Goal: Navigation & Orientation: Find specific page/section

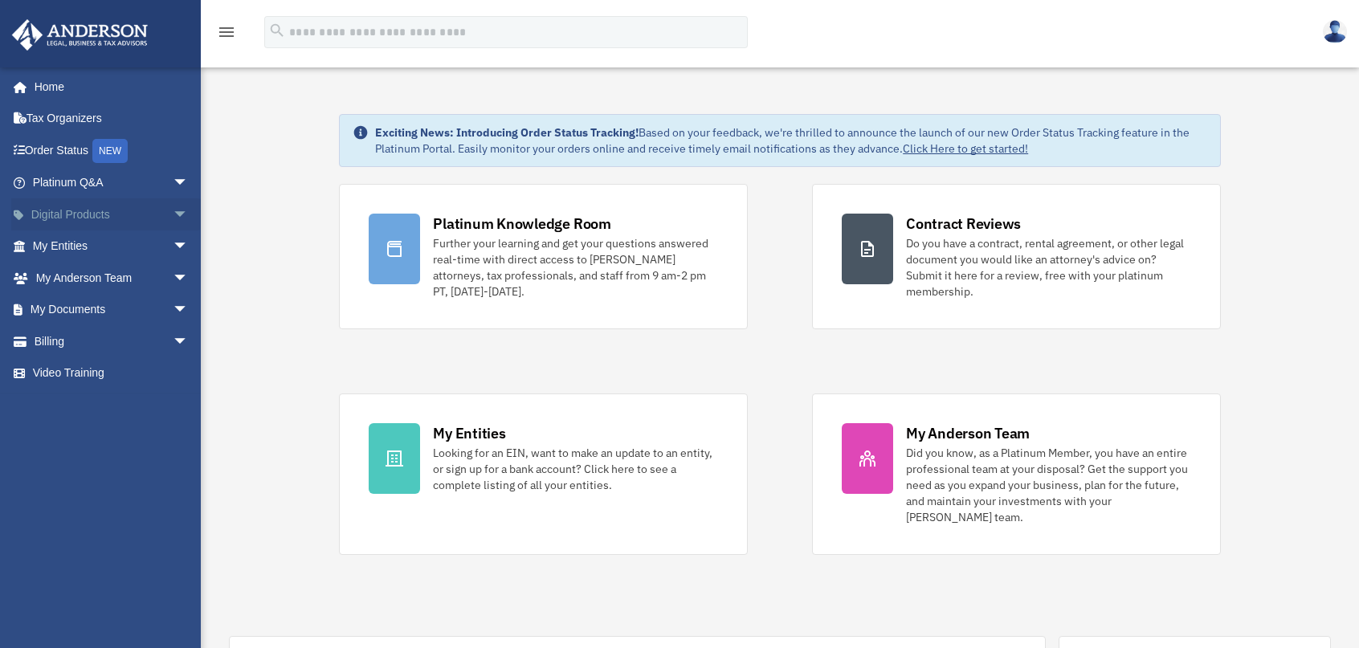
click at [100, 214] on link "Digital Products arrow_drop_down" at bounding box center [112, 214] width 202 height 32
click at [173, 214] on span "arrow_drop_down" at bounding box center [189, 214] width 32 height 33
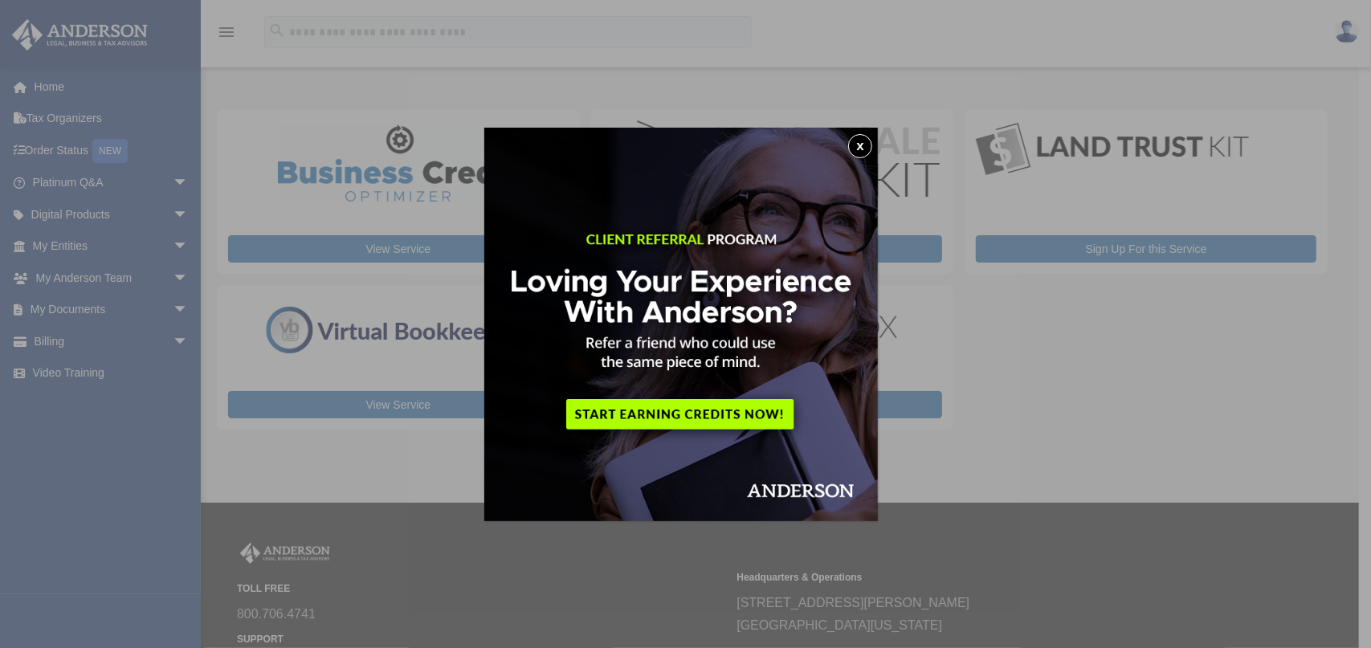
click at [864, 149] on button "x" at bounding box center [860, 146] width 24 height 24
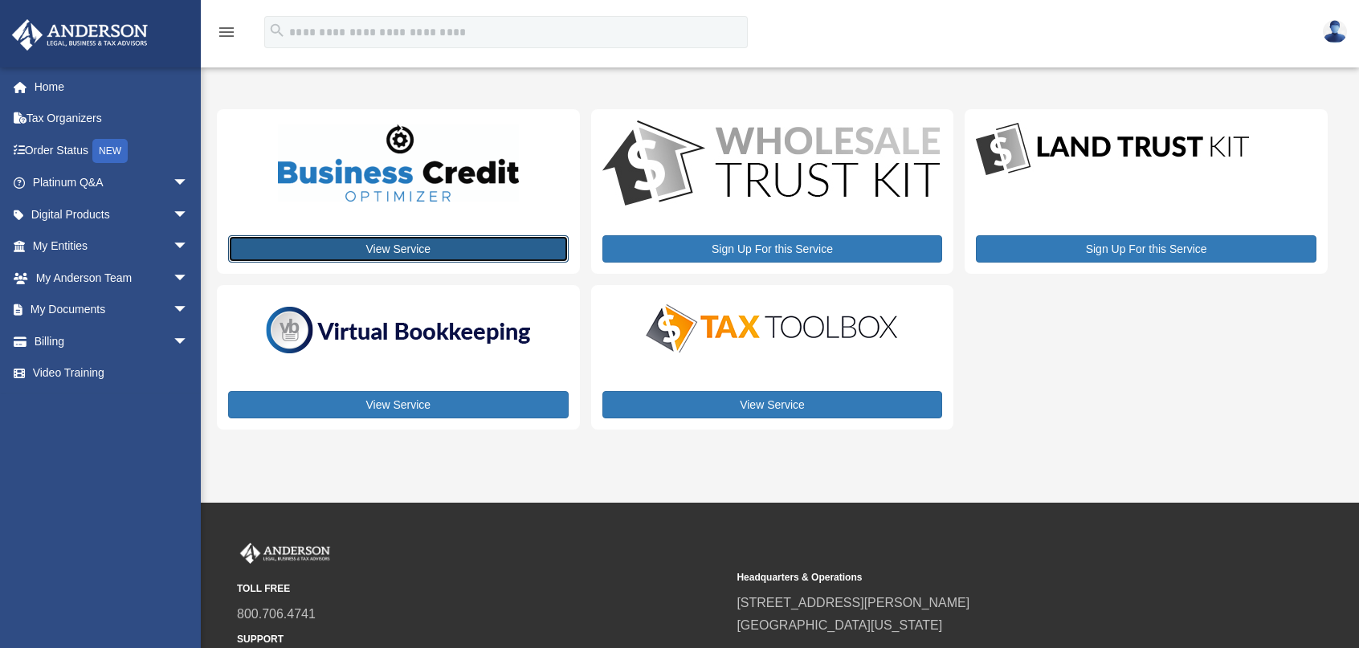
click at [403, 247] on link "View Service" at bounding box center [398, 248] width 341 height 27
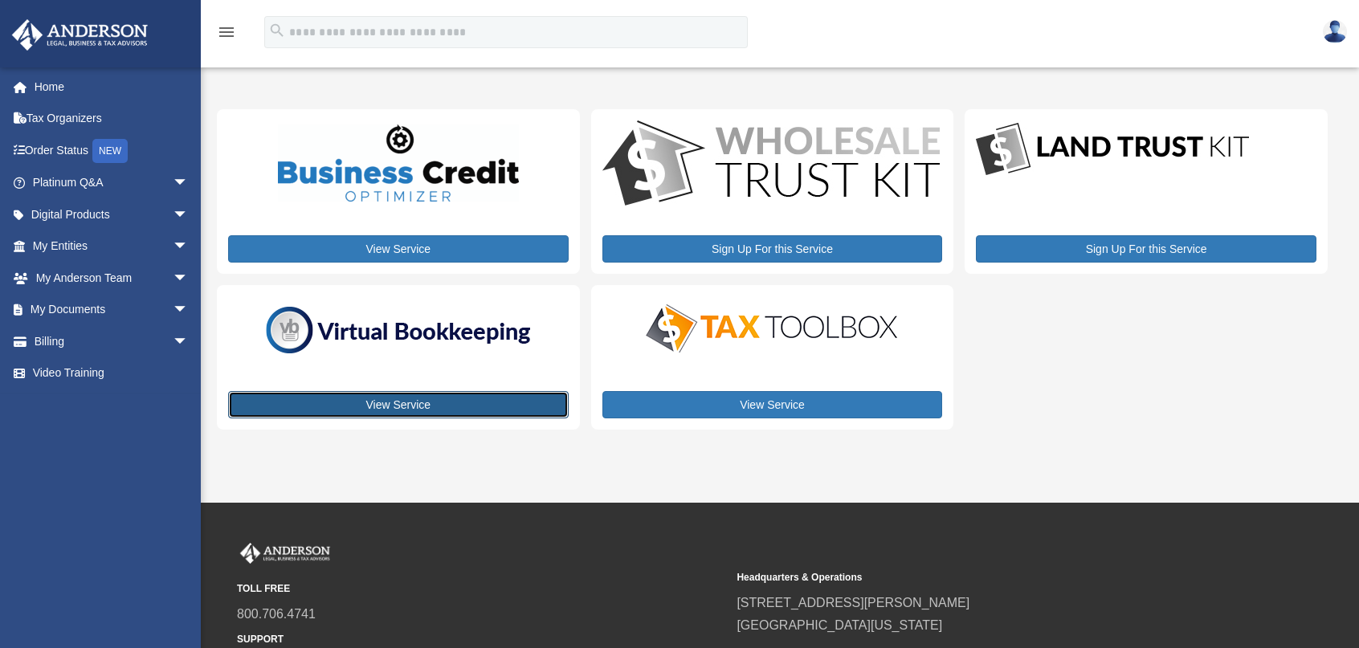
click at [373, 405] on link "View Service" at bounding box center [398, 404] width 341 height 27
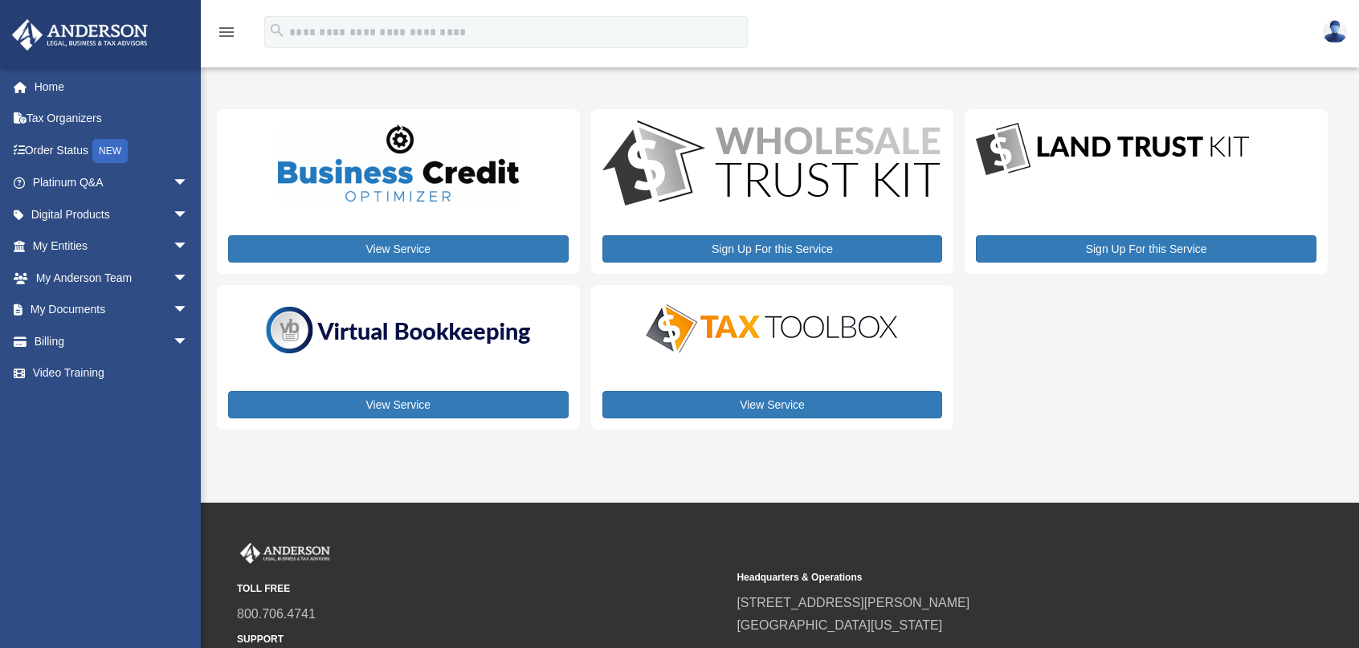
click at [1341, 38] on img at bounding box center [1335, 31] width 24 height 23
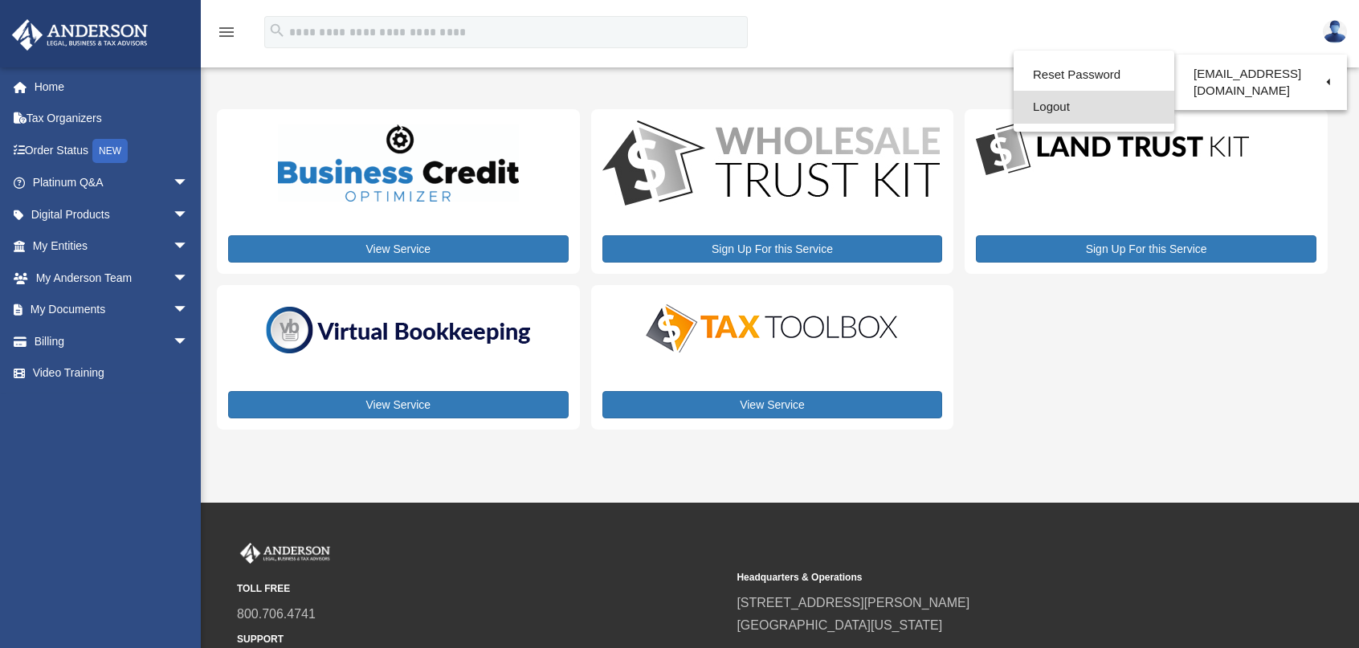
click at [1042, 107] on link "Logout" at bounding box center [1094, 107] width 161 height 33
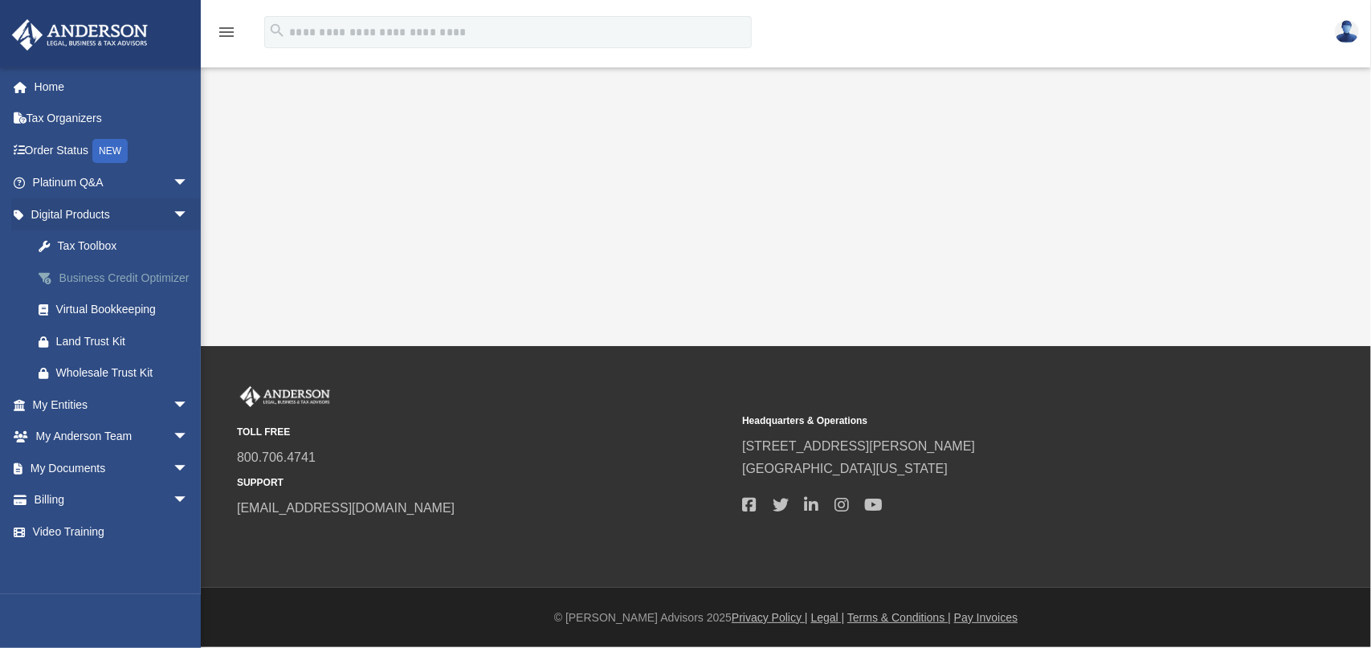
click at [95, 279] on div "Business Credit Optimizer" at bounding box center [124, 278] width 137 height 20
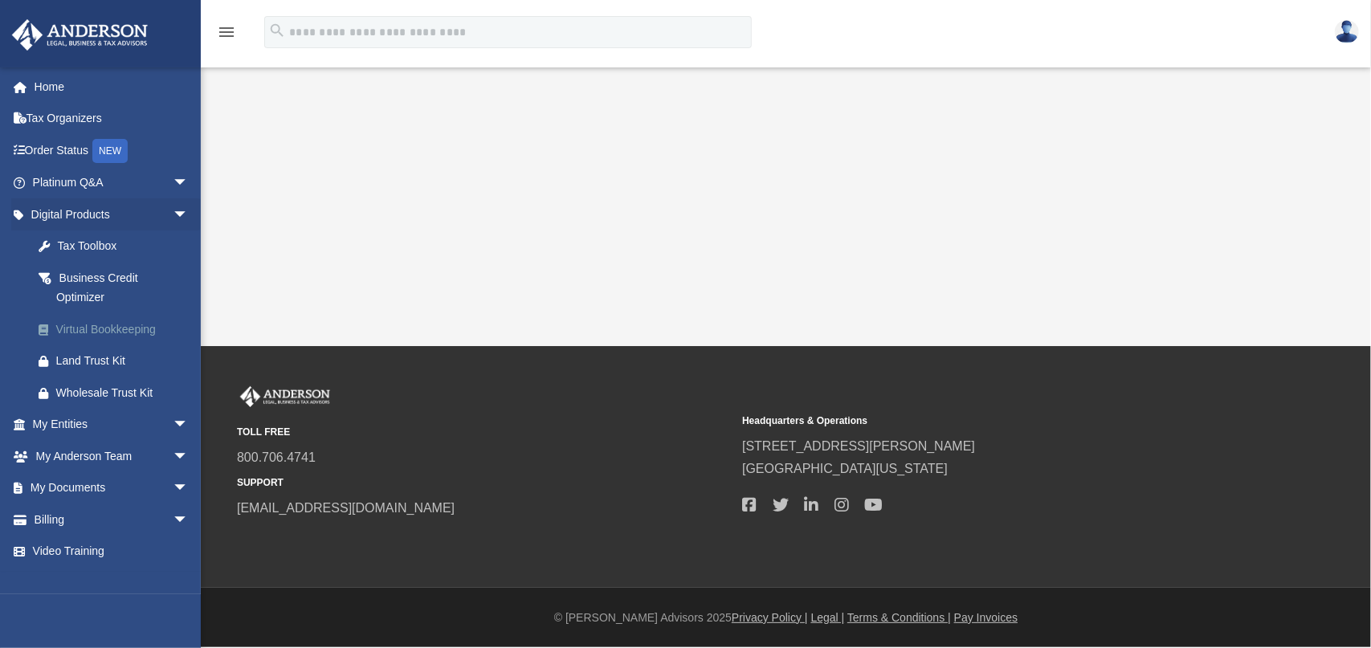
click at [100, 329] on div "Virtual Bookkeeping" at bounding box center [124, 330] width 137 height 20
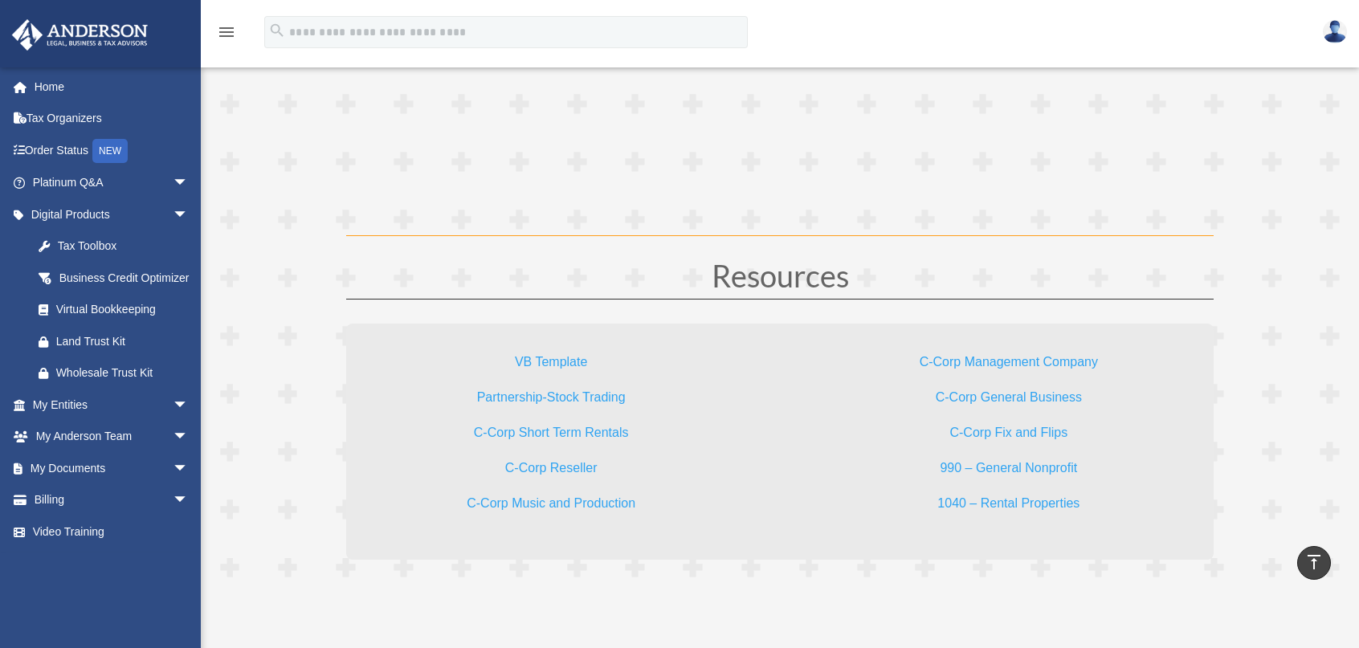
scroll to position [4658, 0]
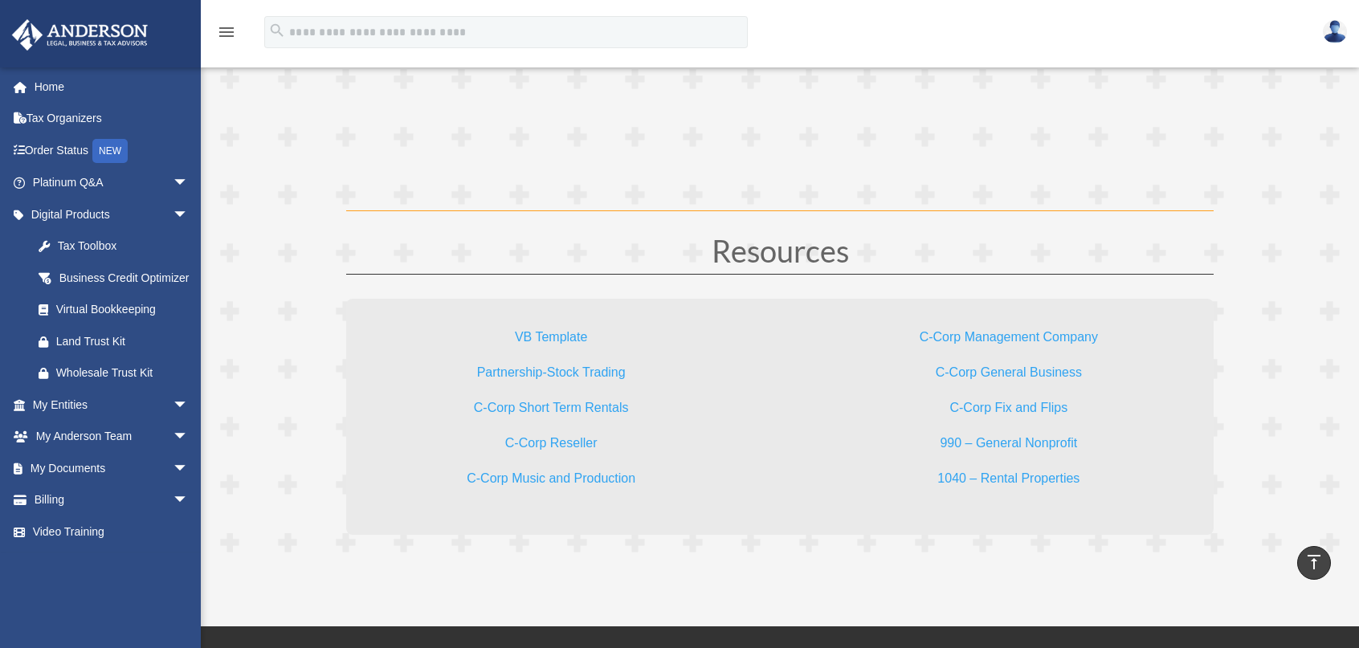
click at [553, 367] on link "Partnership-Stock Trading" at bounding box center [551, 376] width 149 height 22
click at [96, 248] on div "Tax Toolbox" at bounding box center [124, 246] width 137 height 20
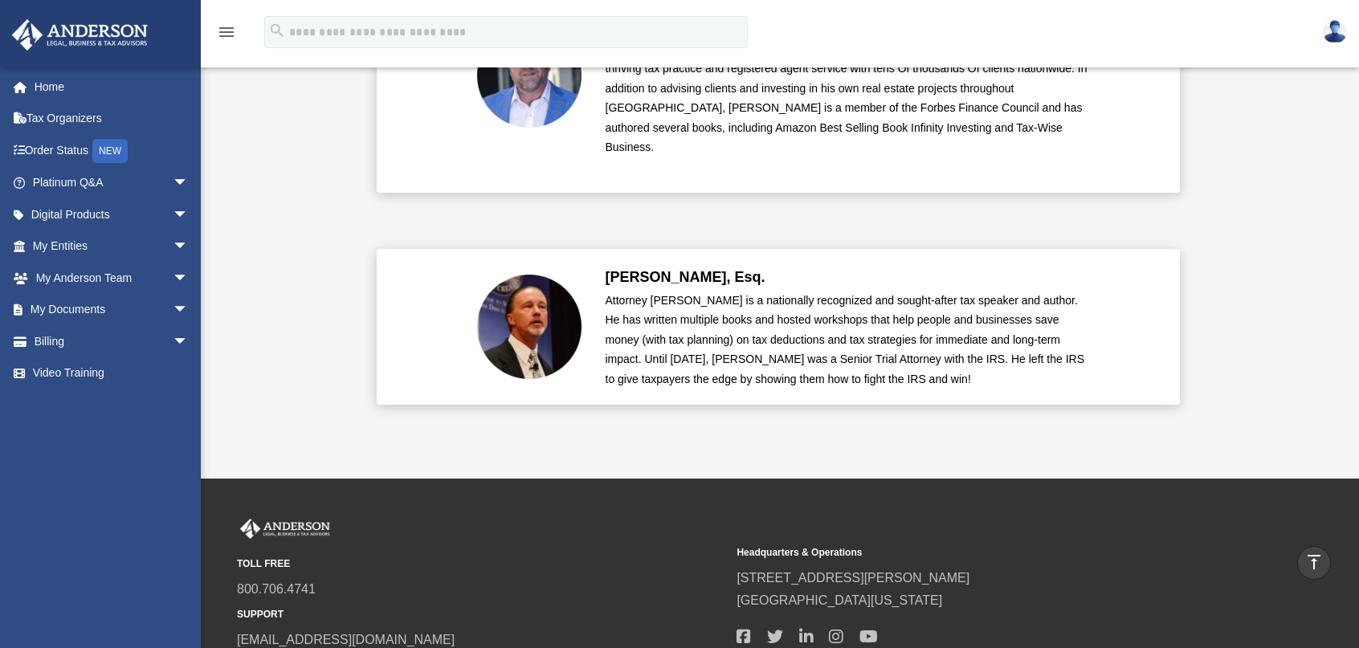
scroll to position [3923, 0]
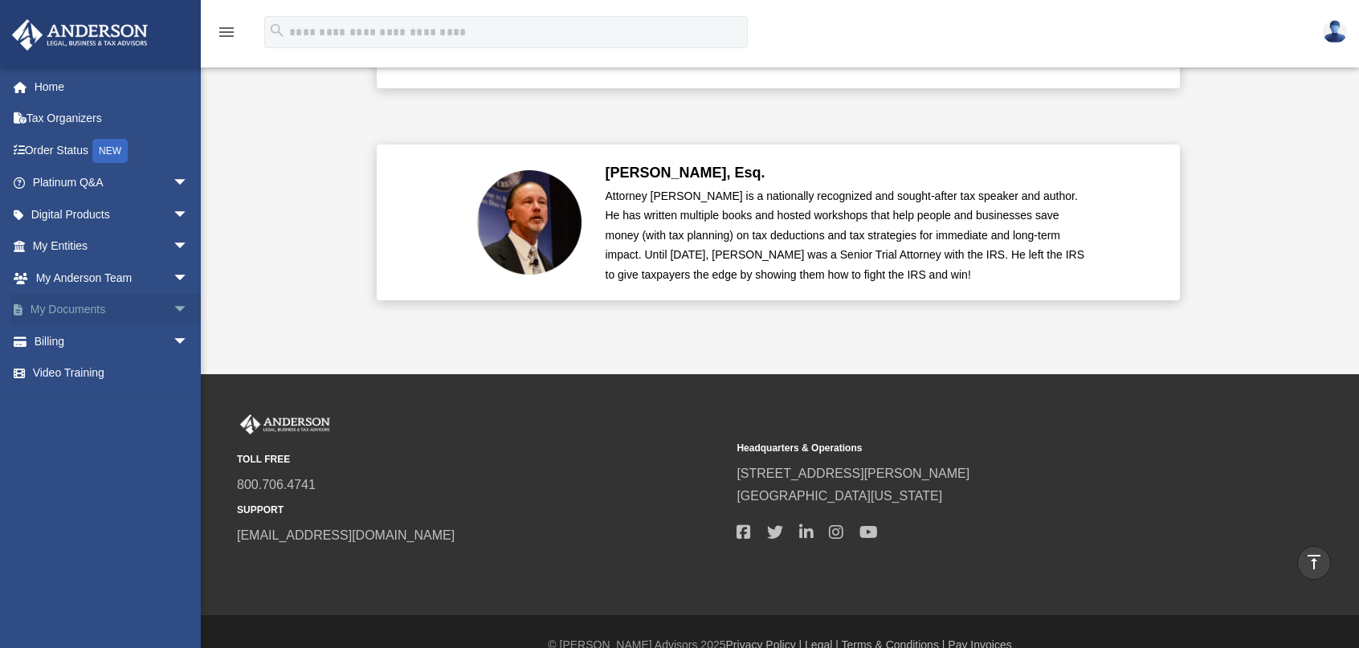
click at [90, 312] on link "My Documents arrow_drop_down" at bounding box center [112, 310] width 202 height 32
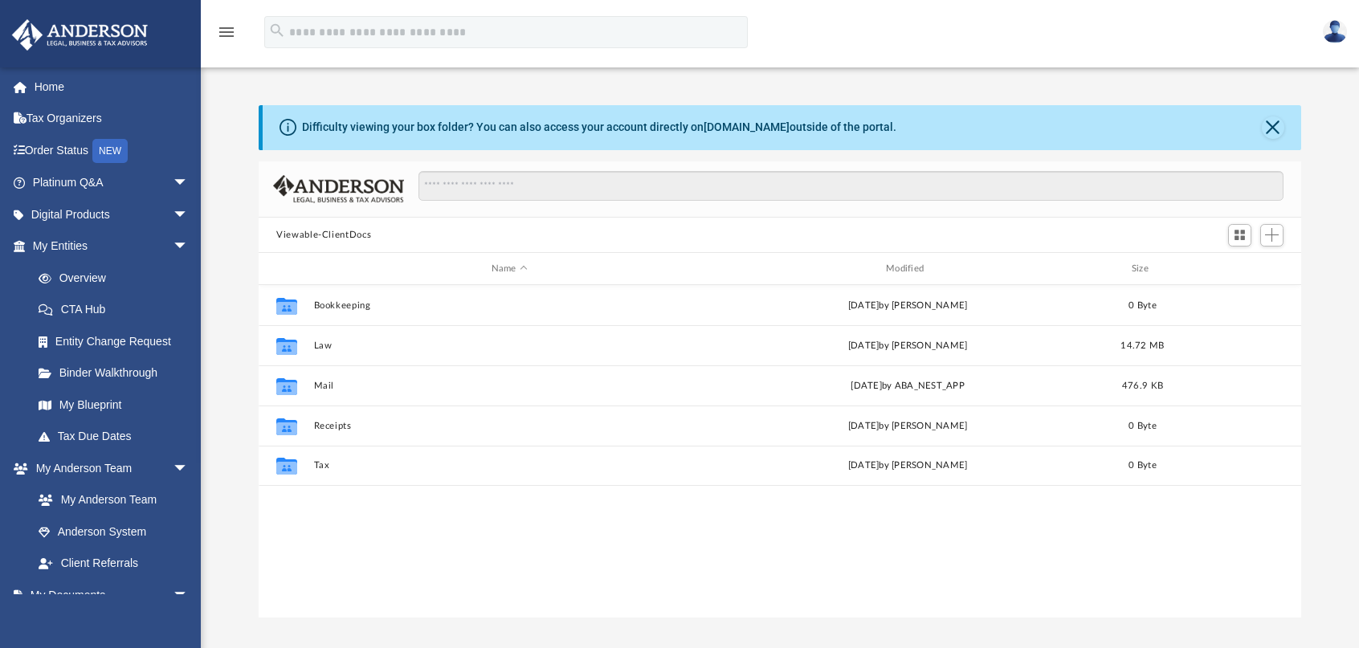
scroll to position [353, 1030]
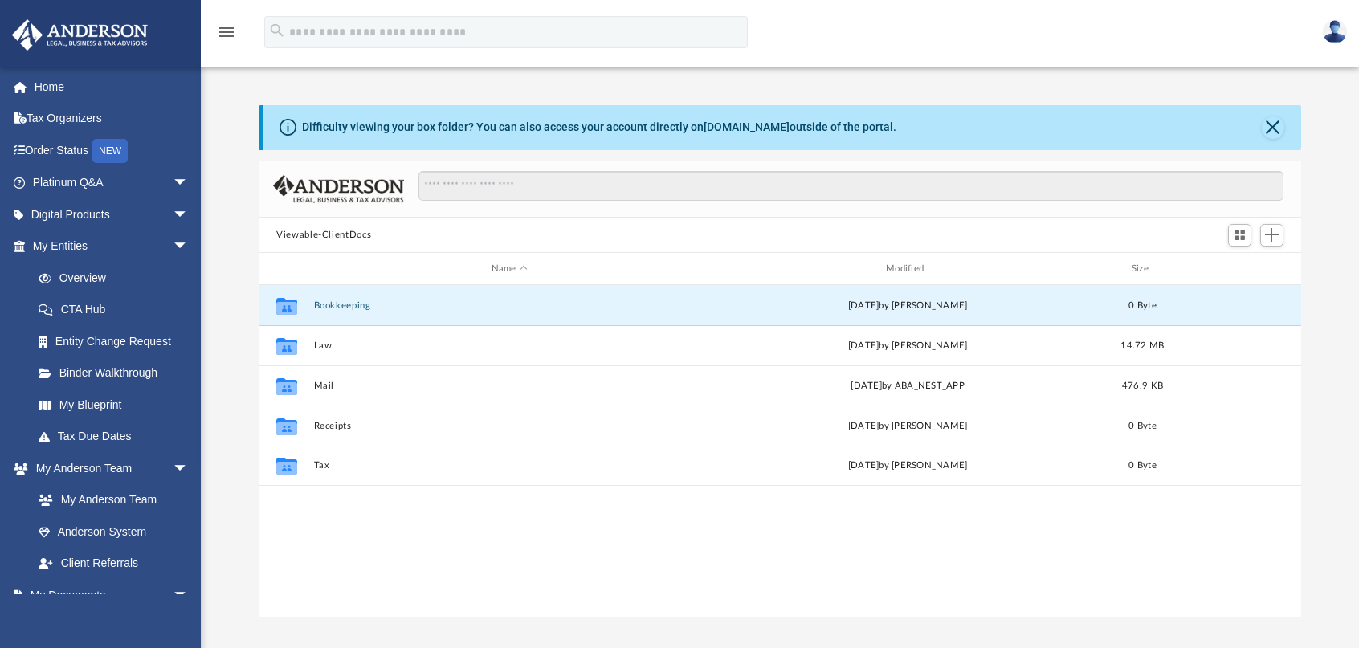
click at [349, 307] on button "Bookkeeping" at bounding box center [509, 305] width 391 height 10
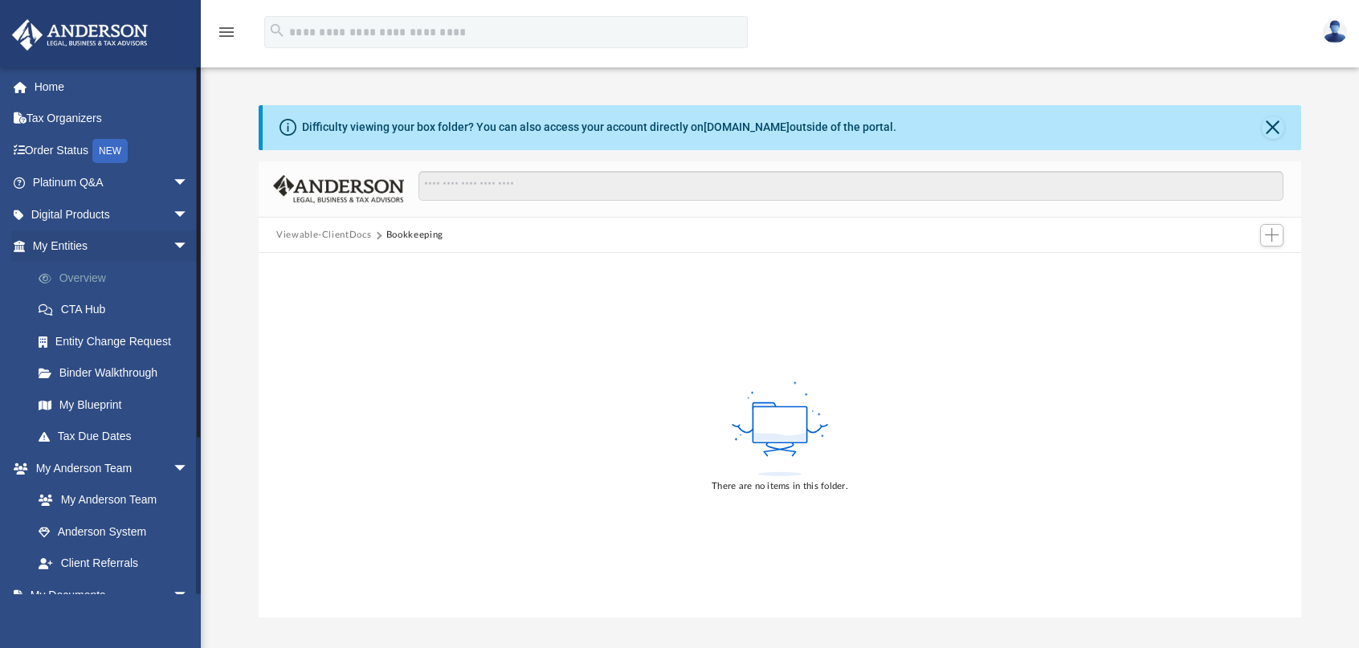
click at [92, 276] on link "Overview" at bounding box center [117, 278] width 190 height 32
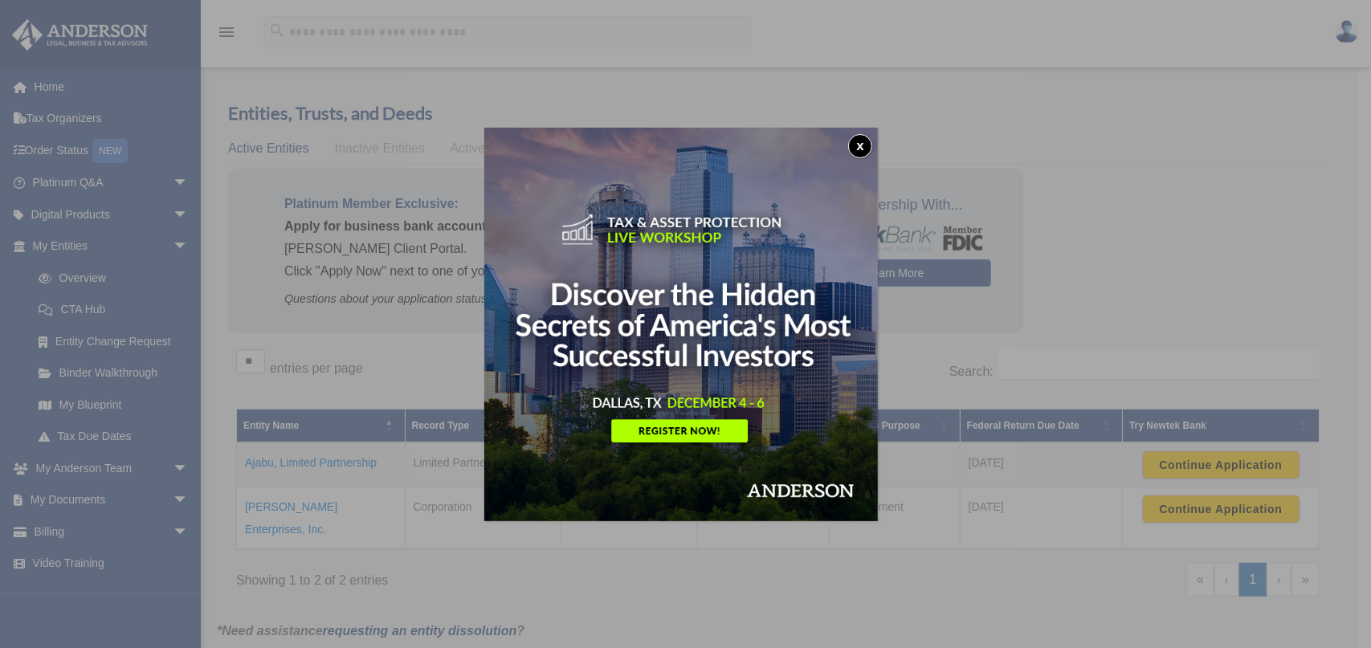
drag, startPoint x: 862, startPoint y: 141, endPoint x: 835, endPoint y: 152, distance: 28.5
click at [857, 142] on button "x" at bounding box center [860, 146] width 24 height 24
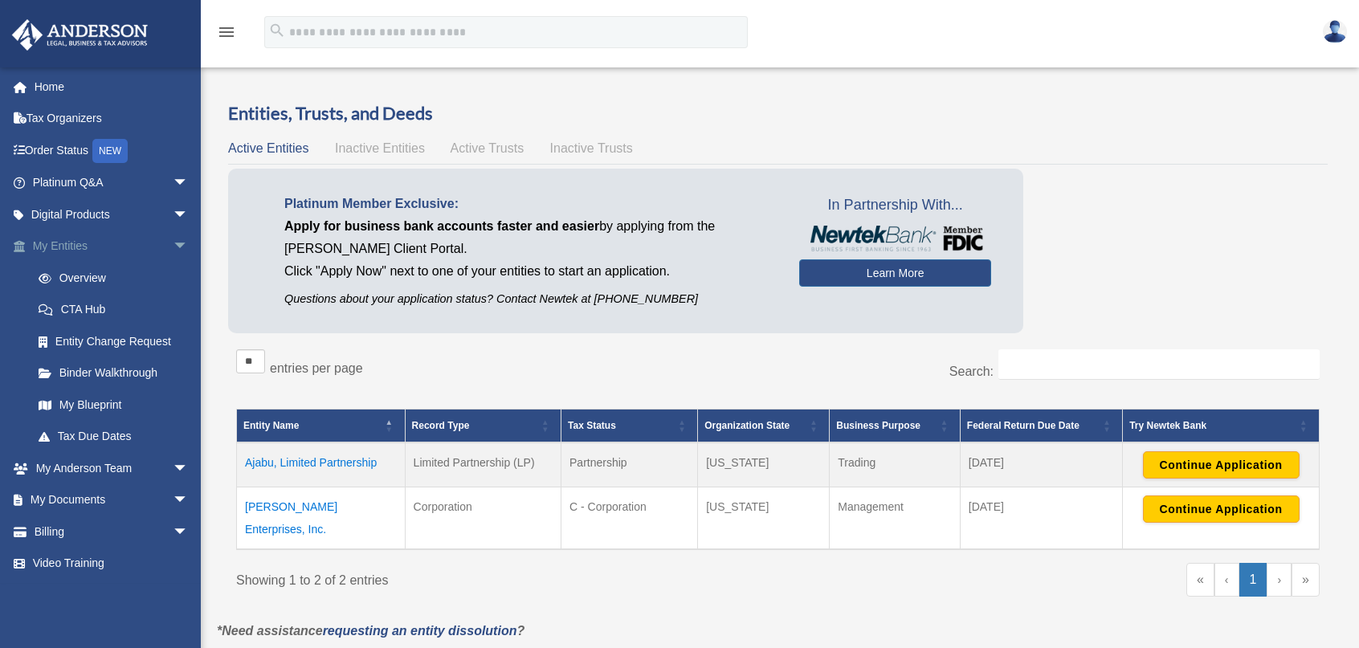
click at [173, 245] on span "arrow_drop_down" at bounding box center [189, 246] width 32 height 33
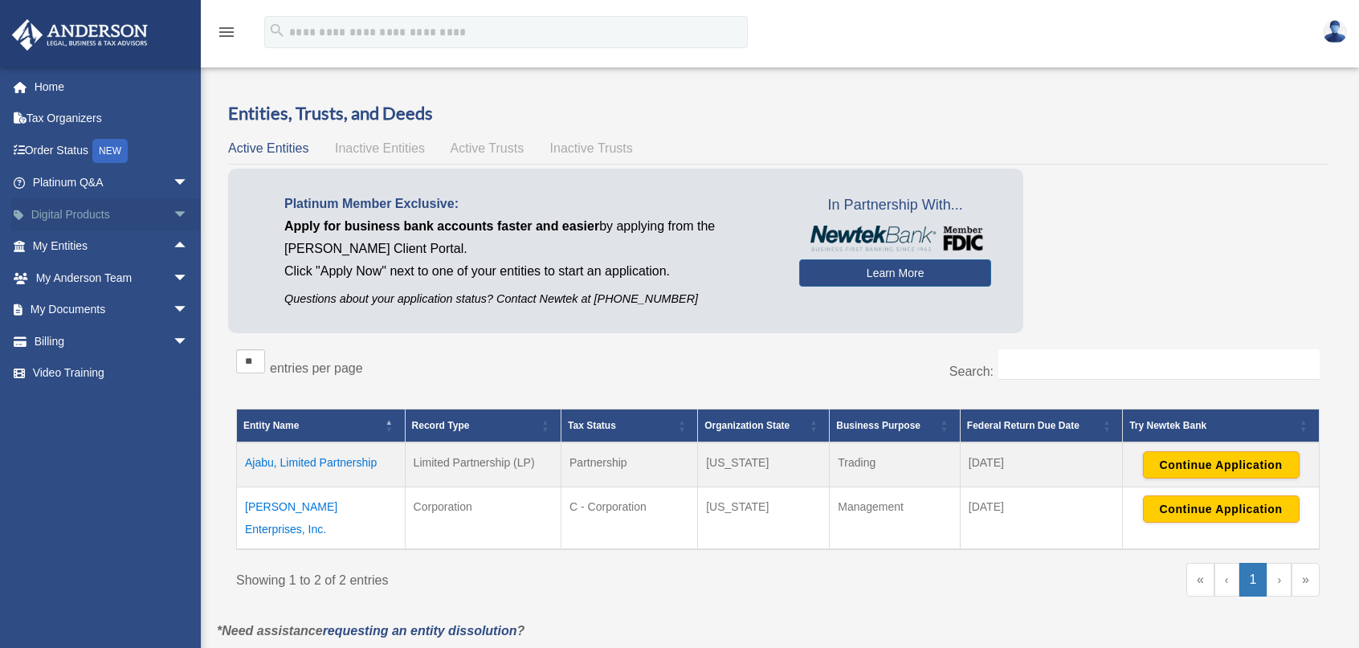
click at [173, 214] on span "arrow_drop_down" at bounding box center [189, 214] width 32 height 33
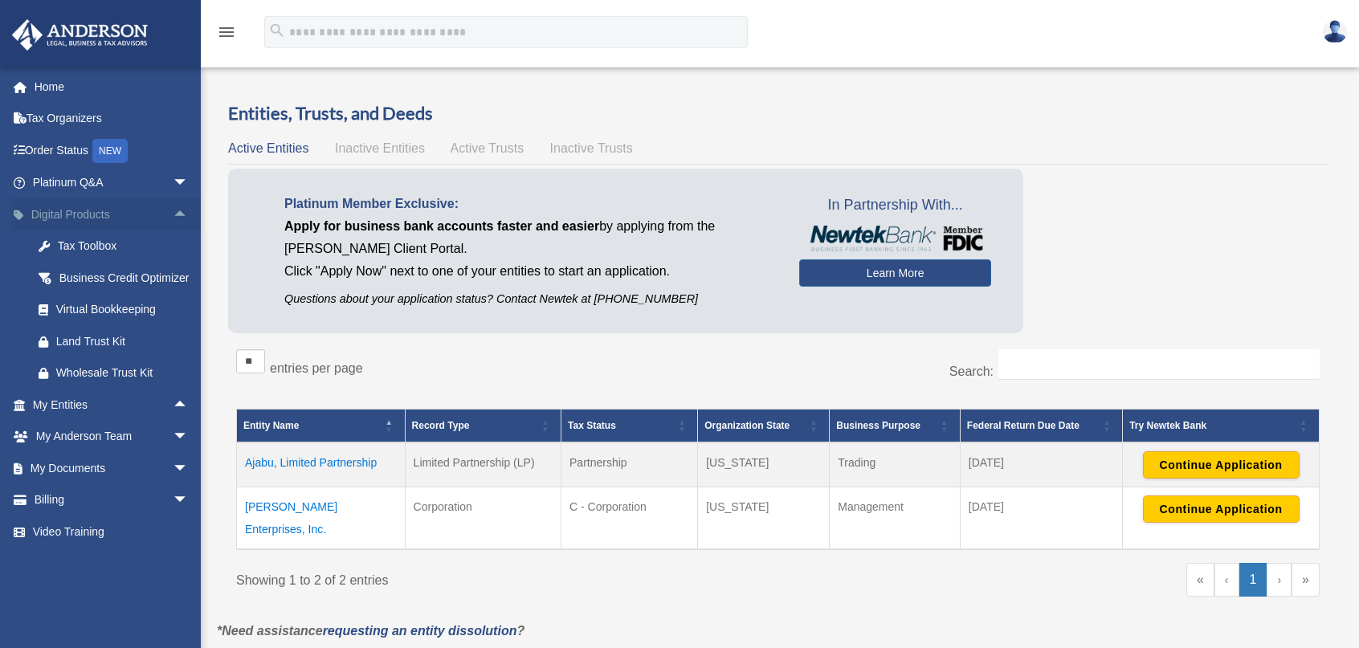
click at [173, 214] on span "arrow_drop_up" at bounding box center [189, 214] width 32 height 33
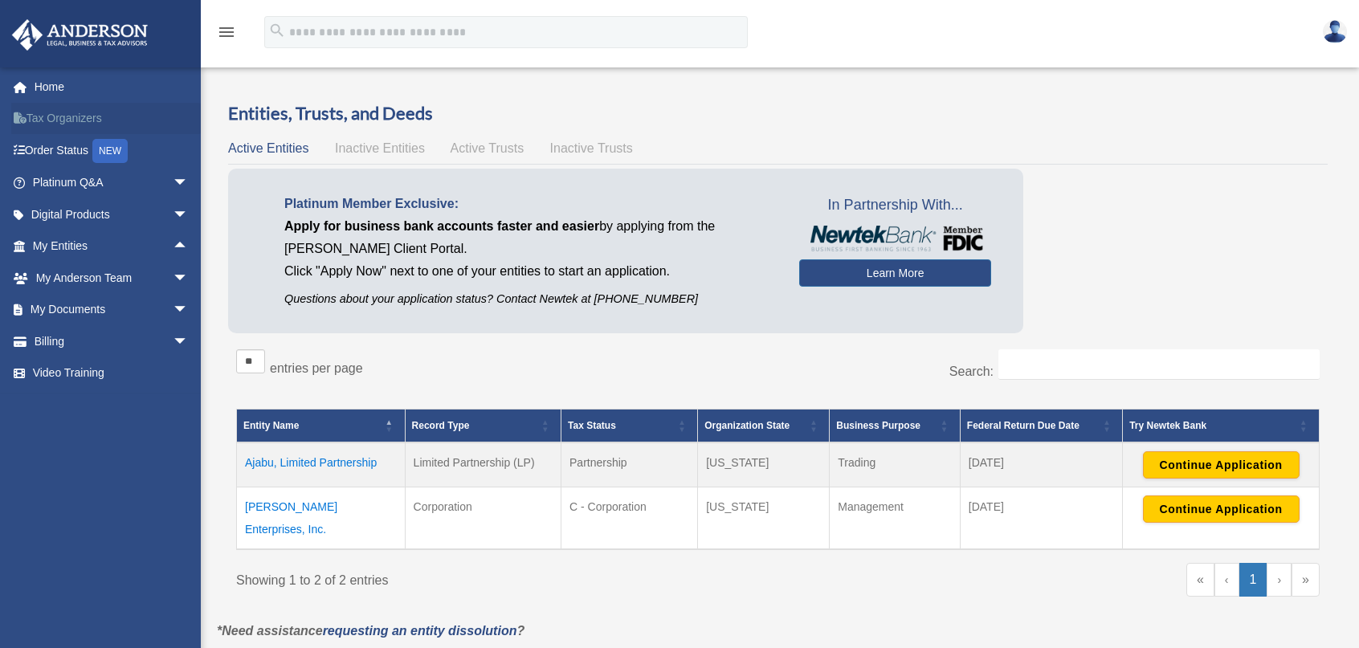
click at [84, 114] on link "Tax Organizers" at bounding box center [112, 119] width 202 height 32
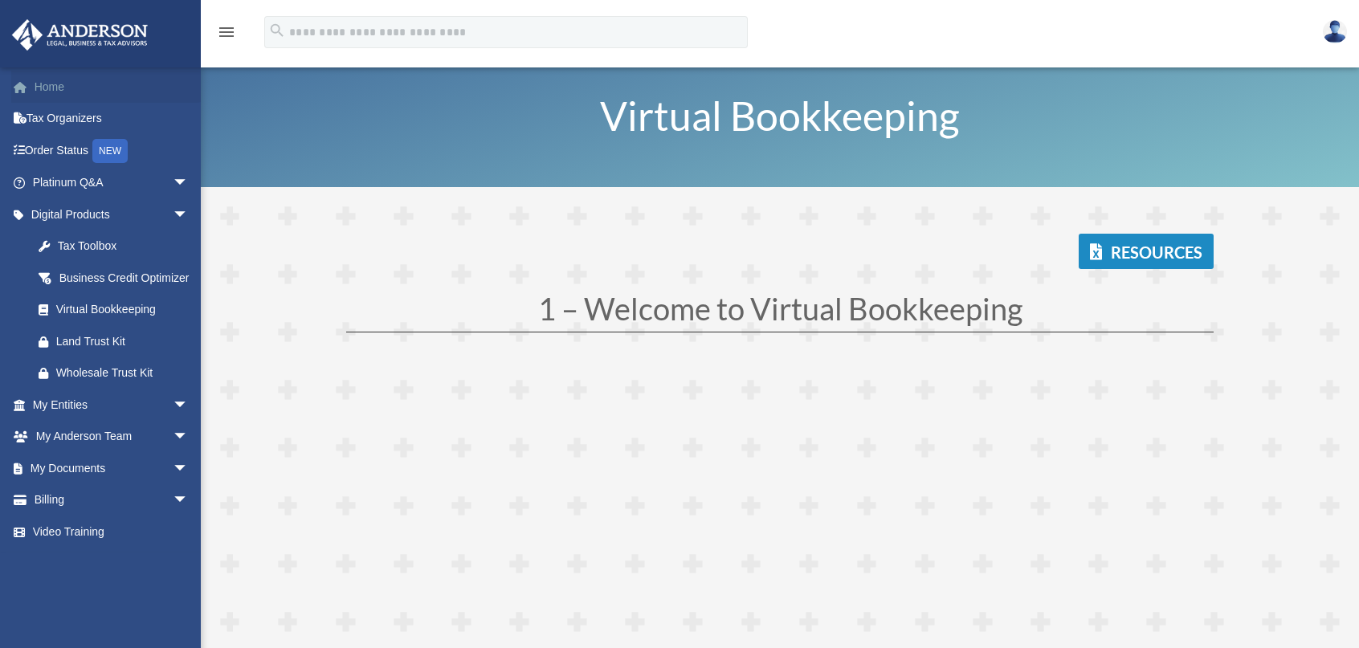
click at [55, 86] on link "Home" at bounding box center [112, 87] width 202 height 32
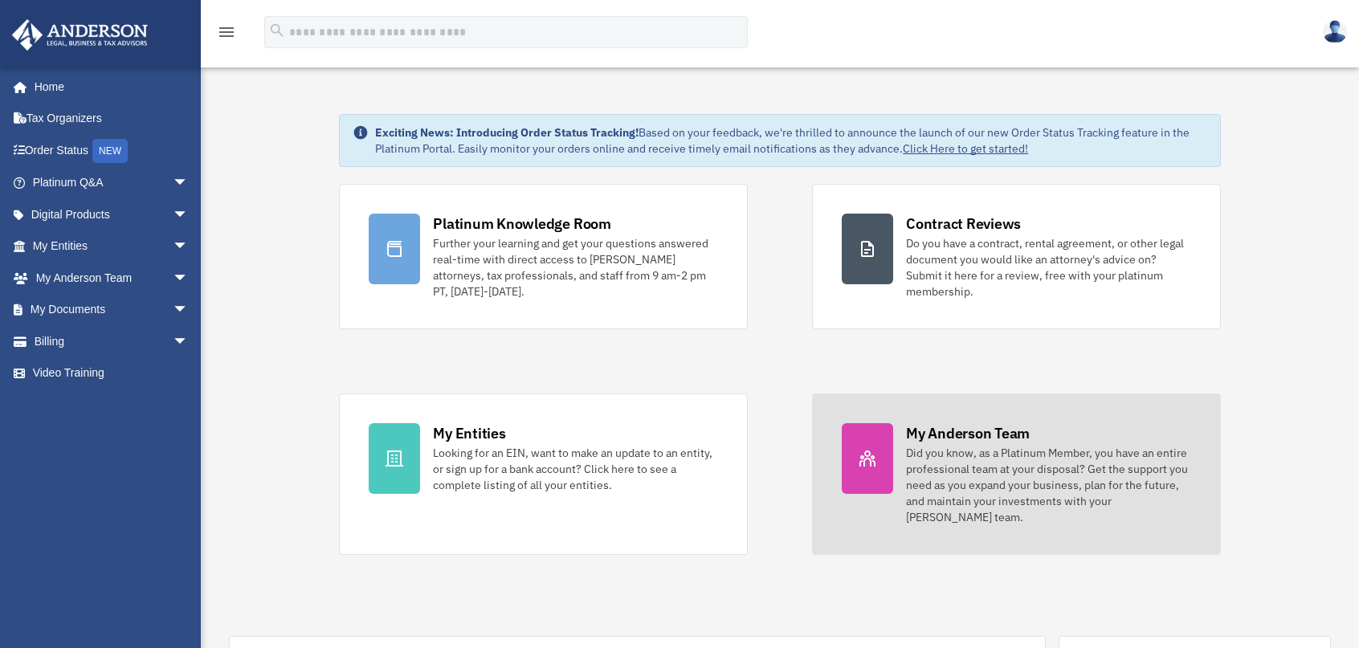
click at [927, 432] on div "My Anderson Team" at bounding box center [968, 433] width 124 height 20
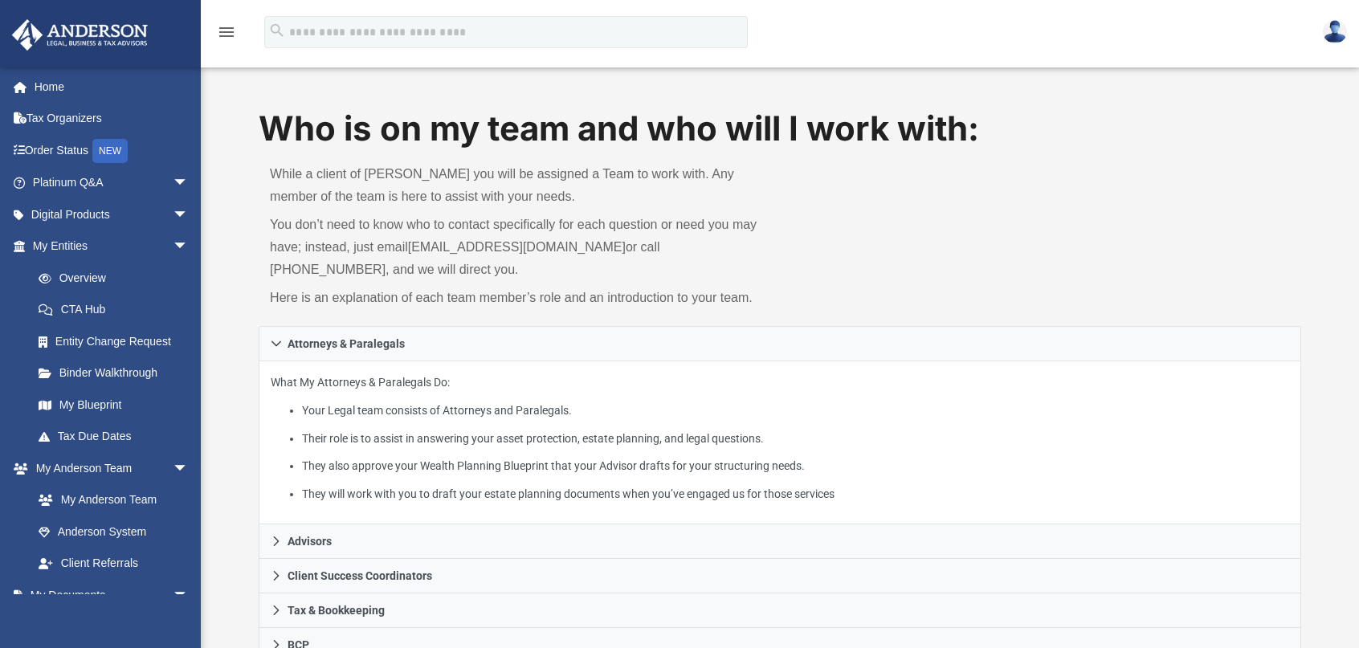
click at [224, 31] on icon "menu" at bounding box center [226, 31] width 19 height 19
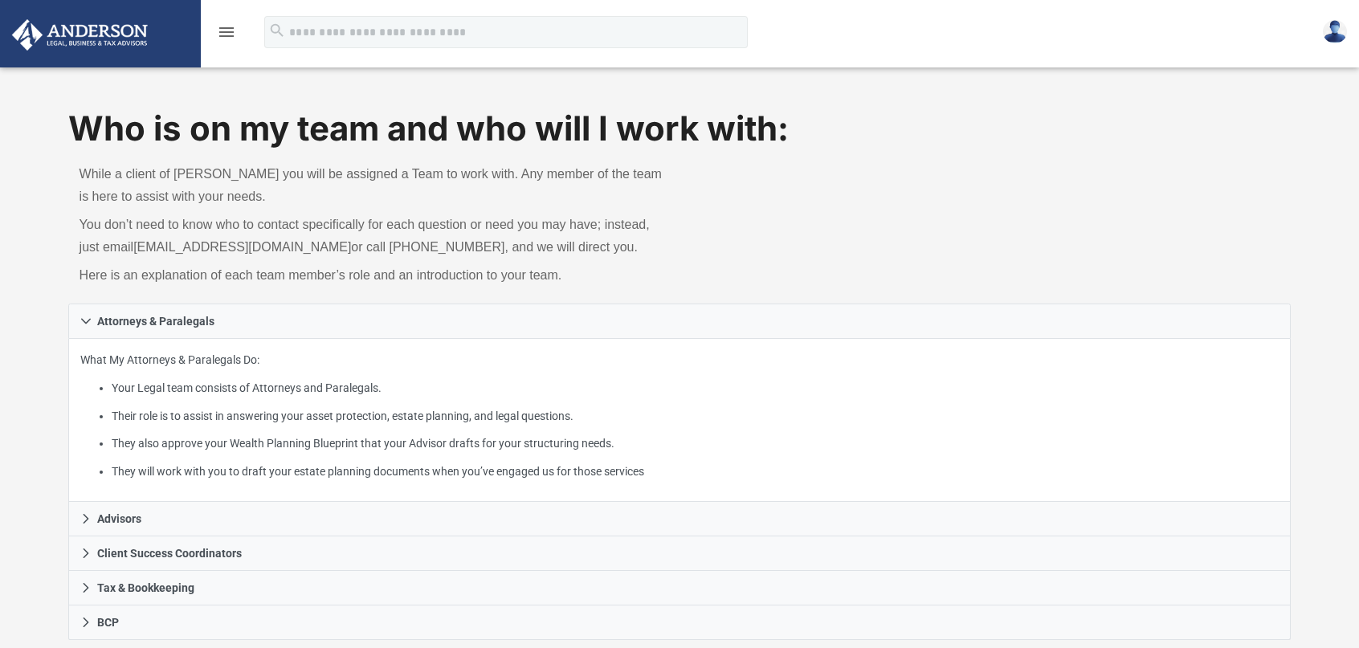
click at [224, 31] on icon "menu" at bounding box center [226, 31] width 19 height 19
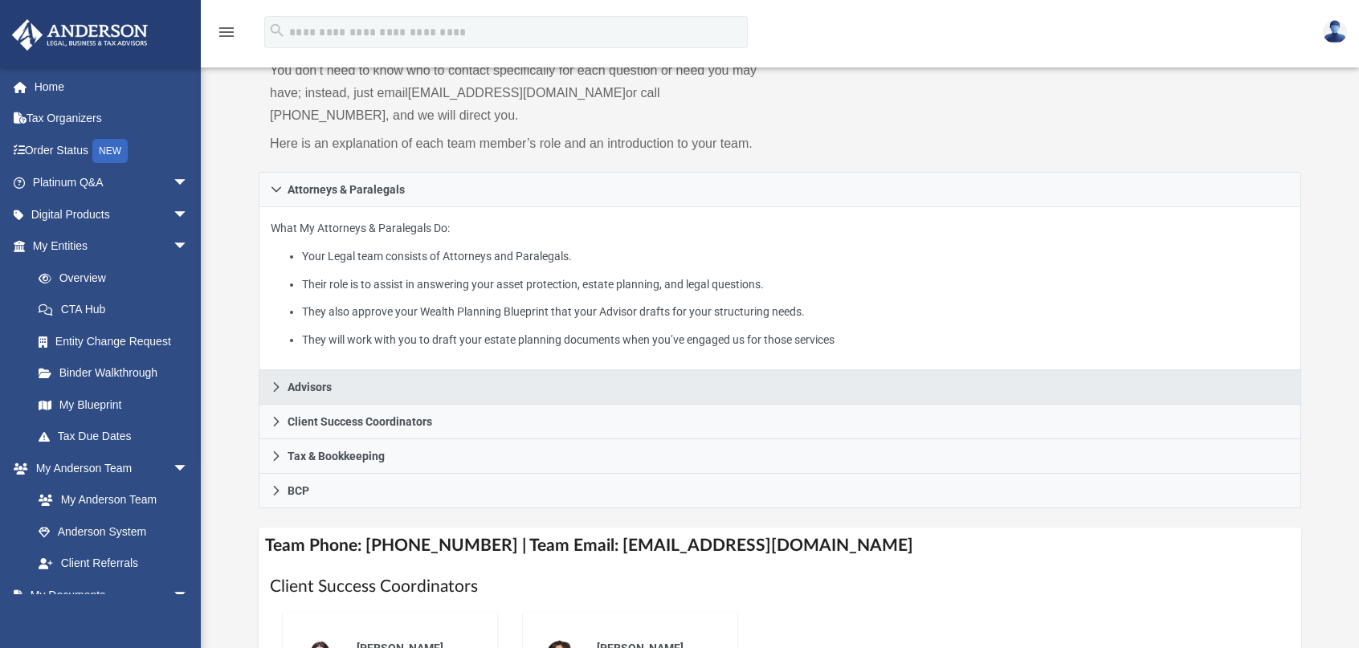
scroll to position [161, 0]
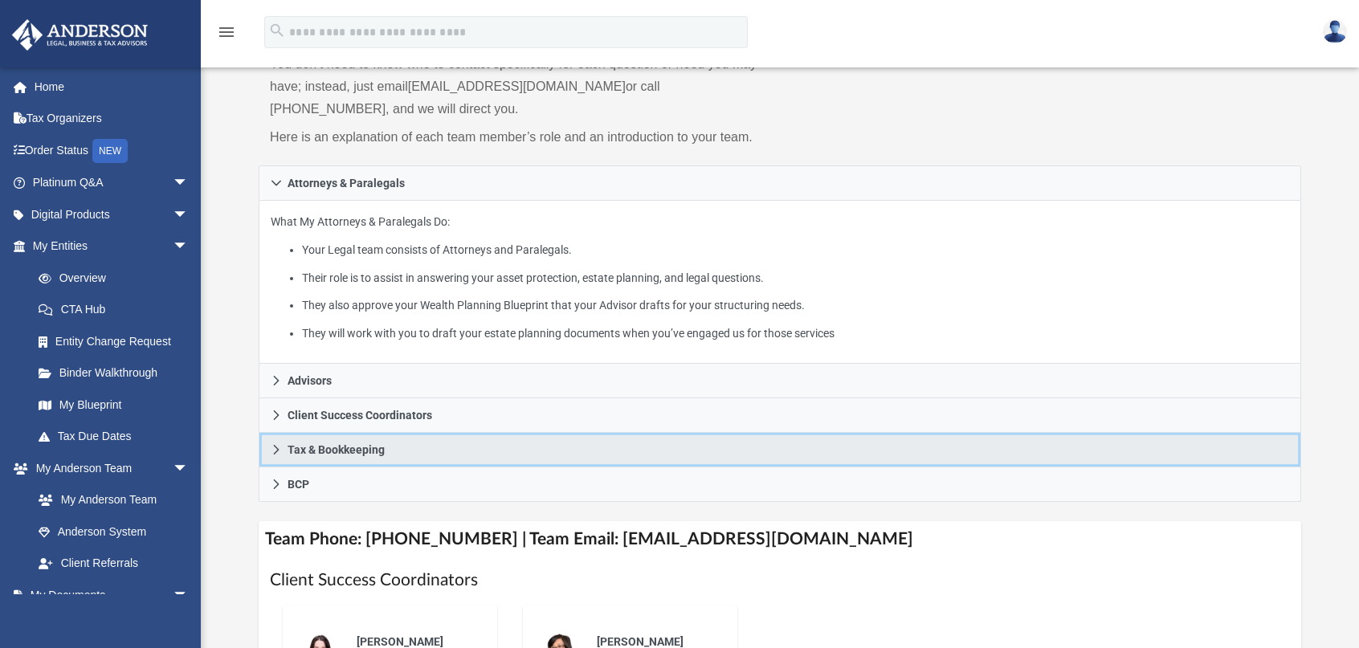
click at [276, 452] on icon at bounding box center [276, 449] width 11 height 11
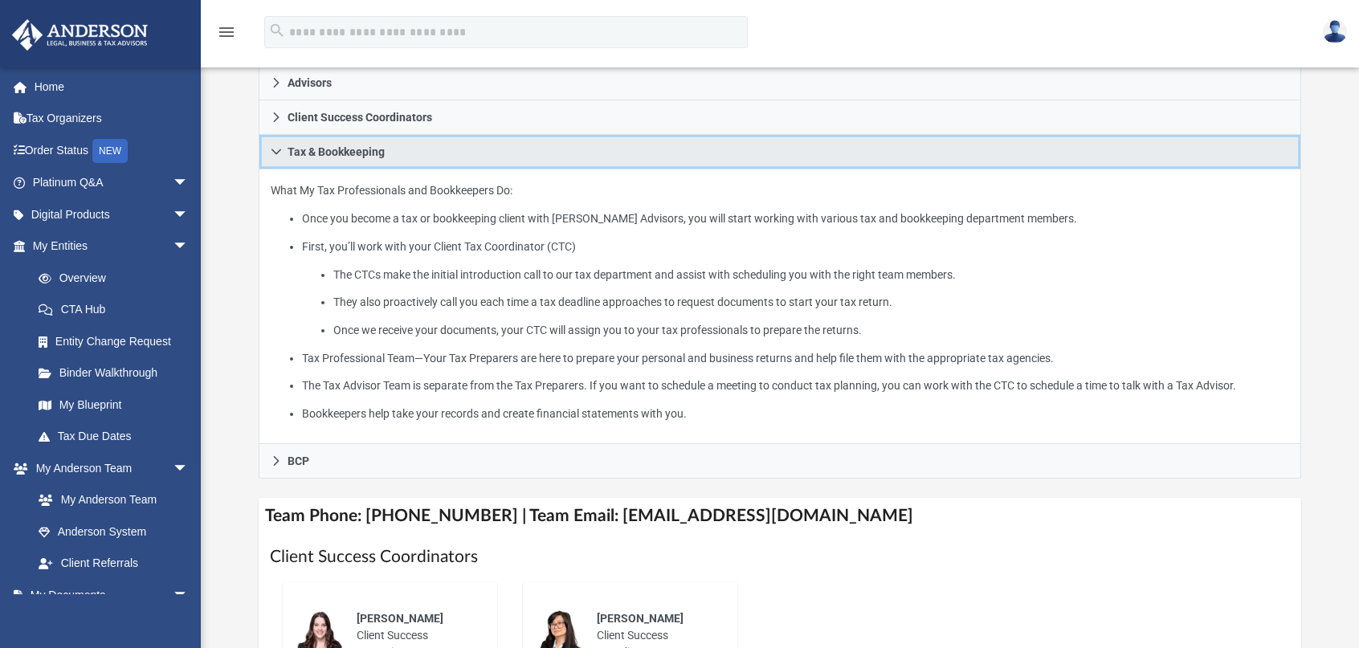
scroll to position [321, 0]
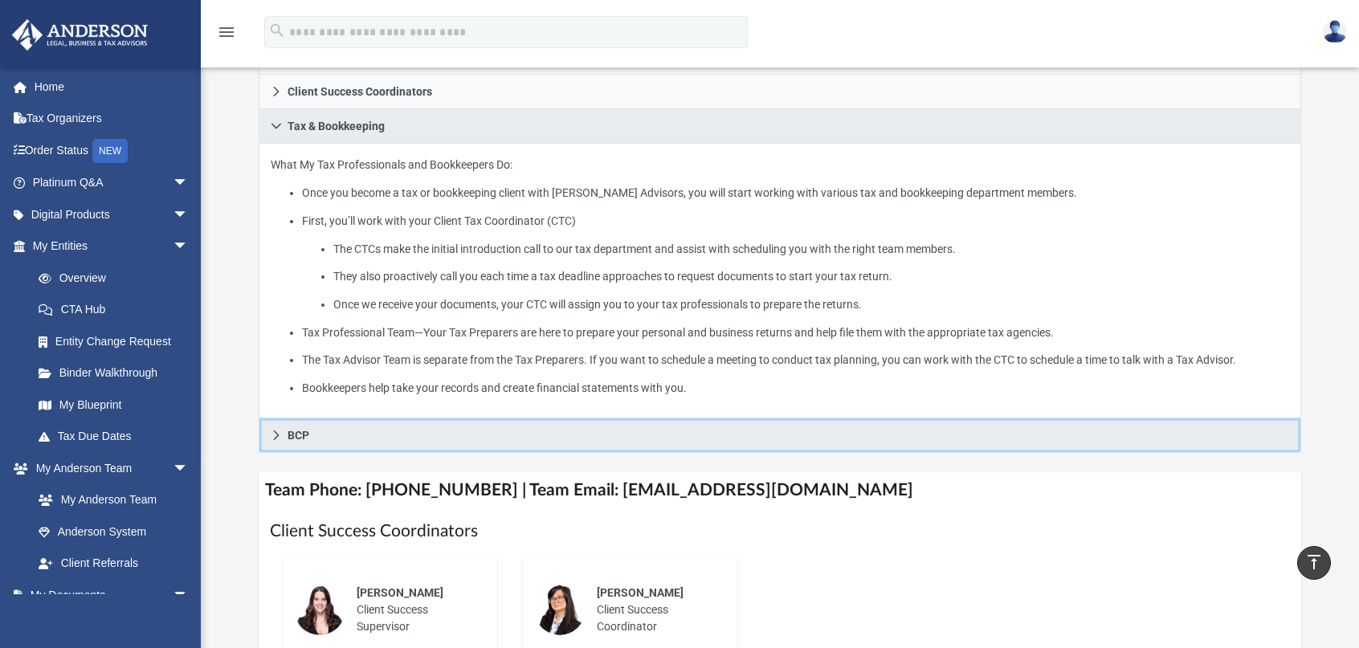
click at [276, 434] on icon at bounding box center [276, 435] width 11 height 11
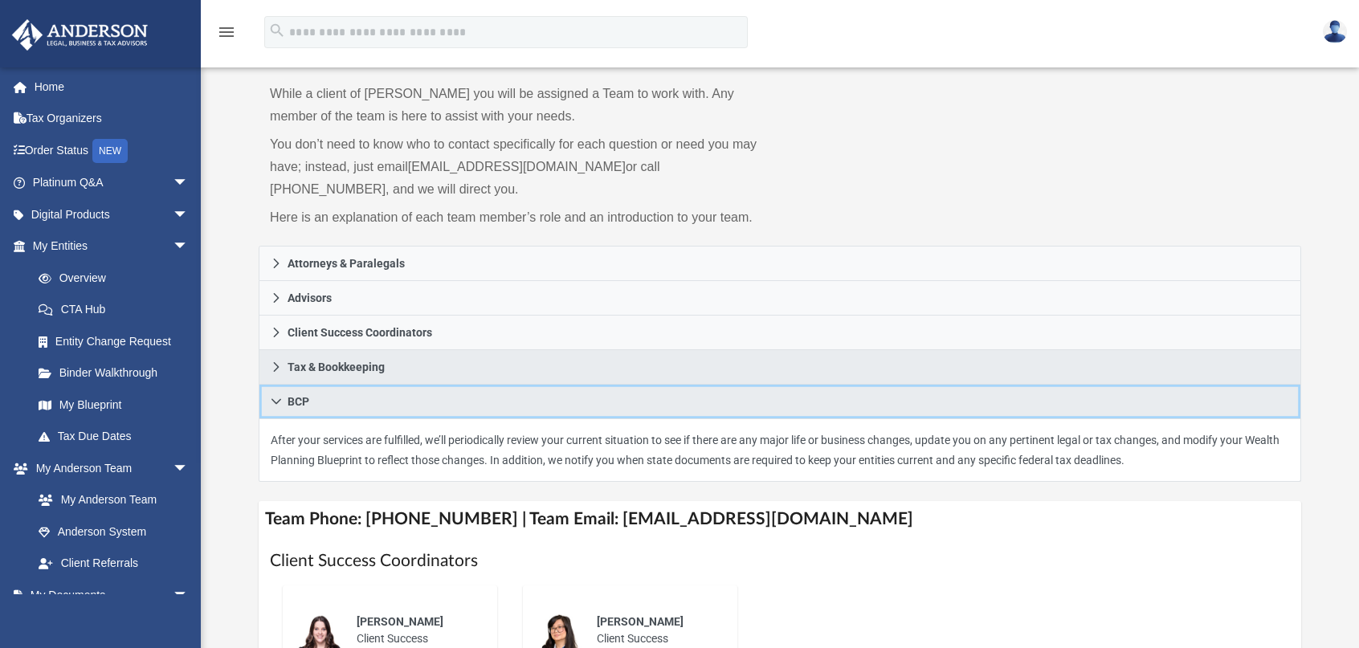
scroll to position [0, 0]
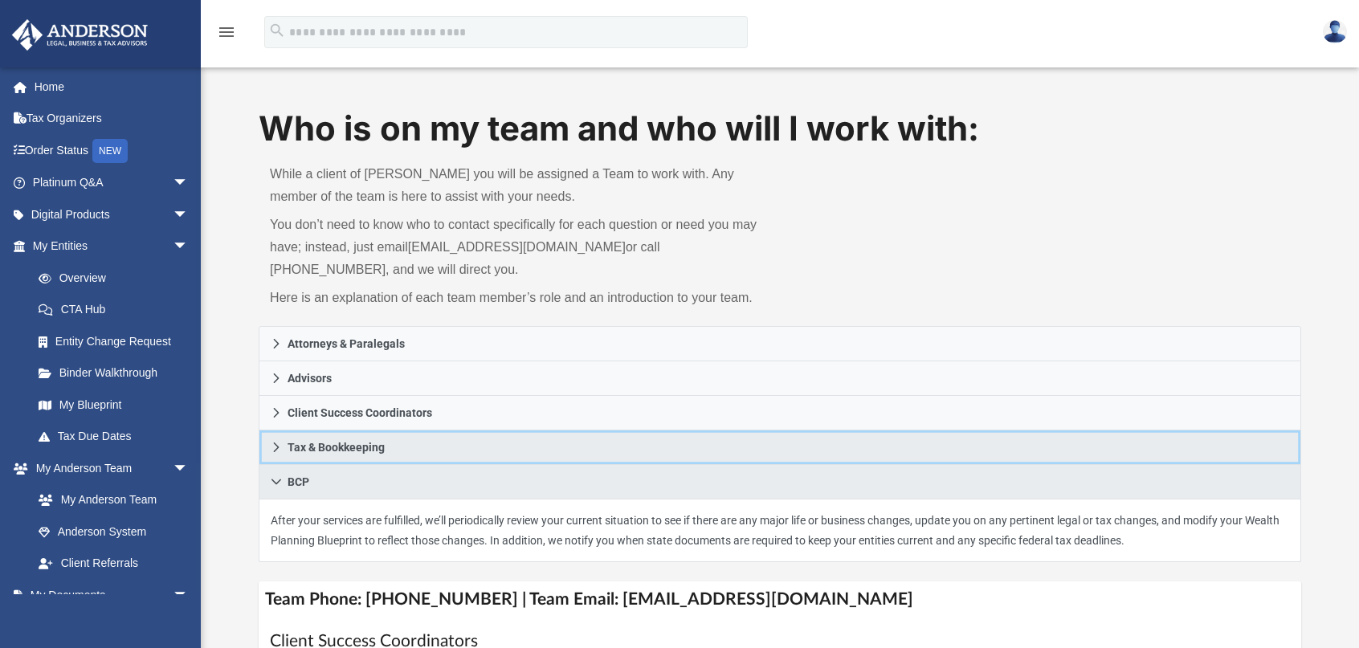
click at [291, 451] on span "Tax & Bookkeeping" at bounding box center [336, 447] width 97 height 11
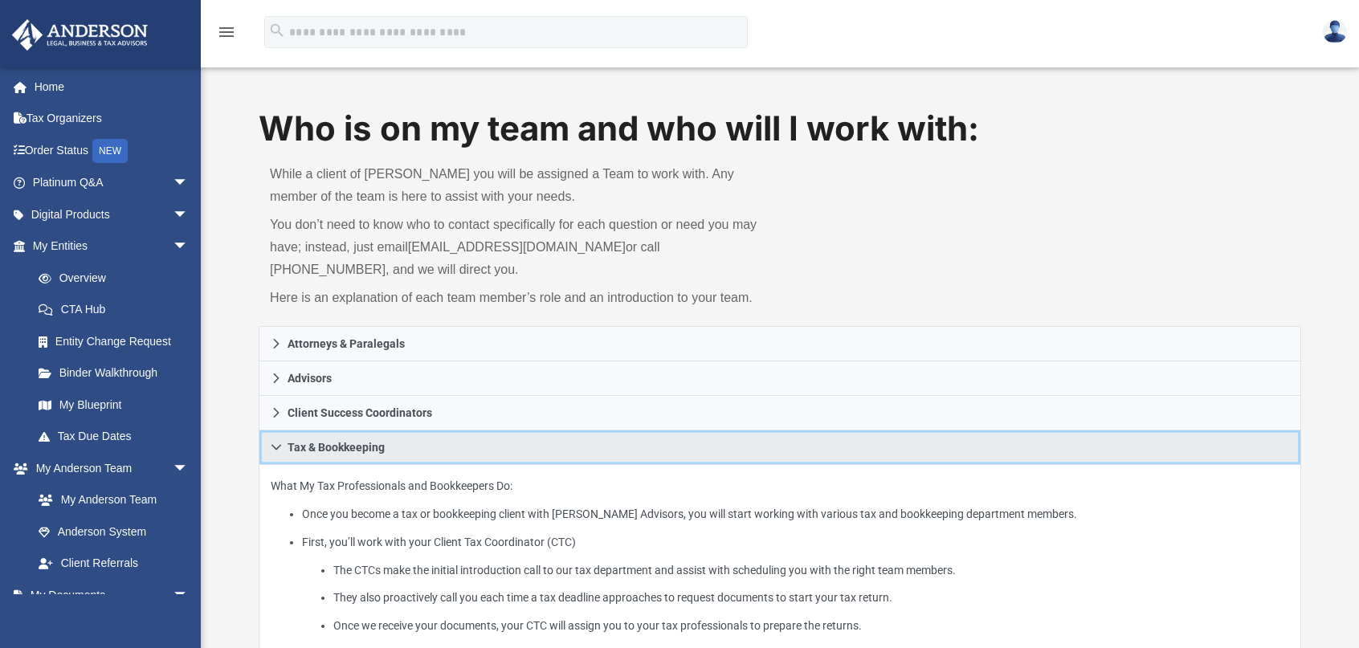
scroll to position [80, 0]
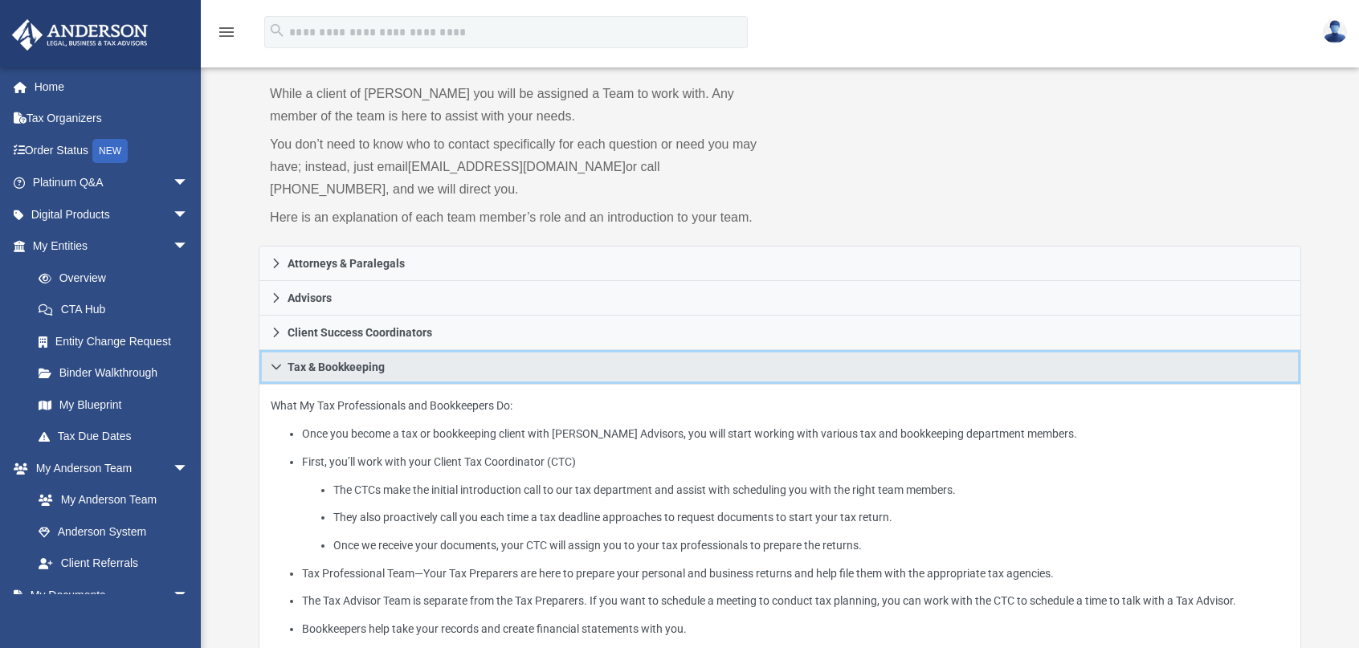
click at [276, 369] on icon at bounding box center [276, 366] width 11 height 11
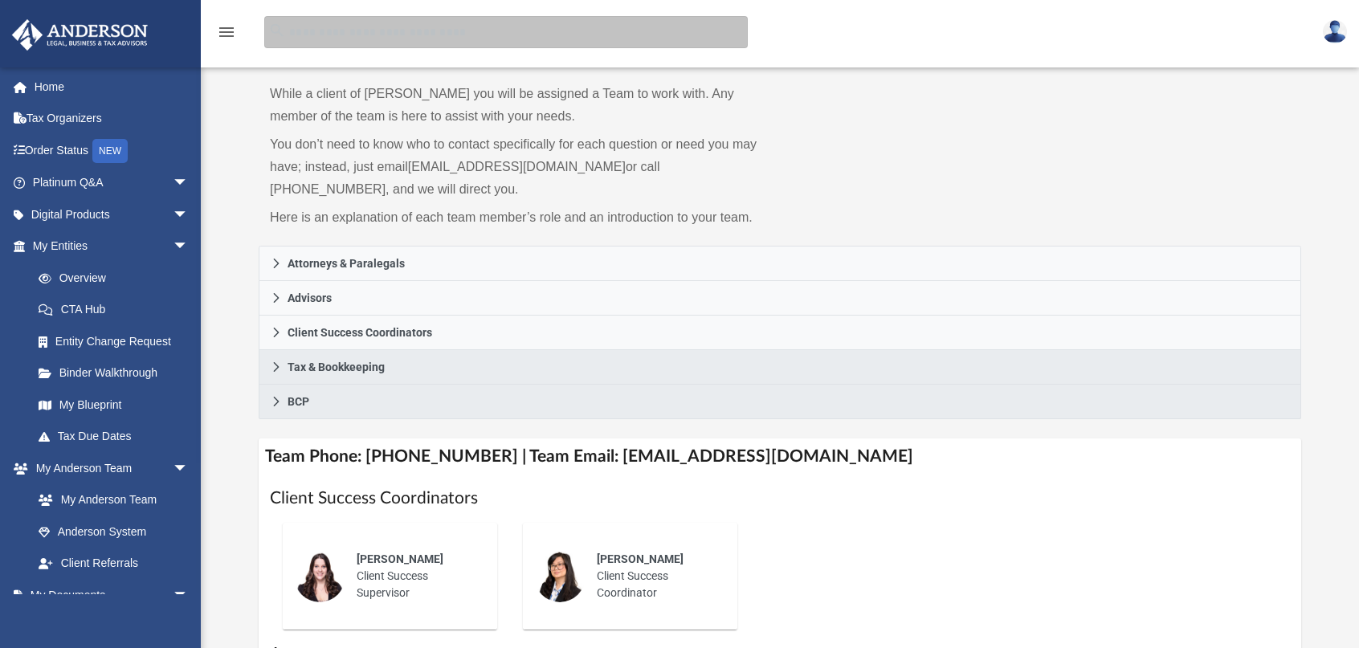
click at [372, 38] on input "search" at bounding box center [505, 32] width 483 height 32
type input "**********"
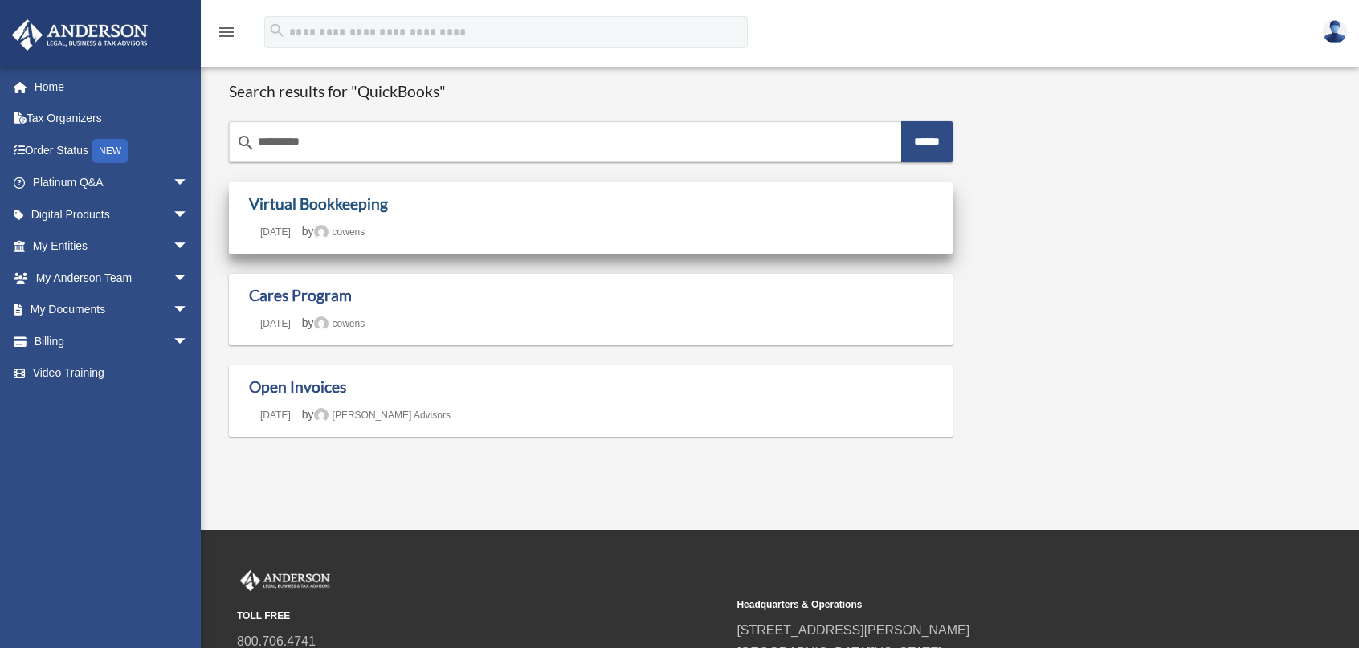
click at [312, 203] on link "Virtual Bookkeeping" at bounding box center [318, 203] width 139 height 18
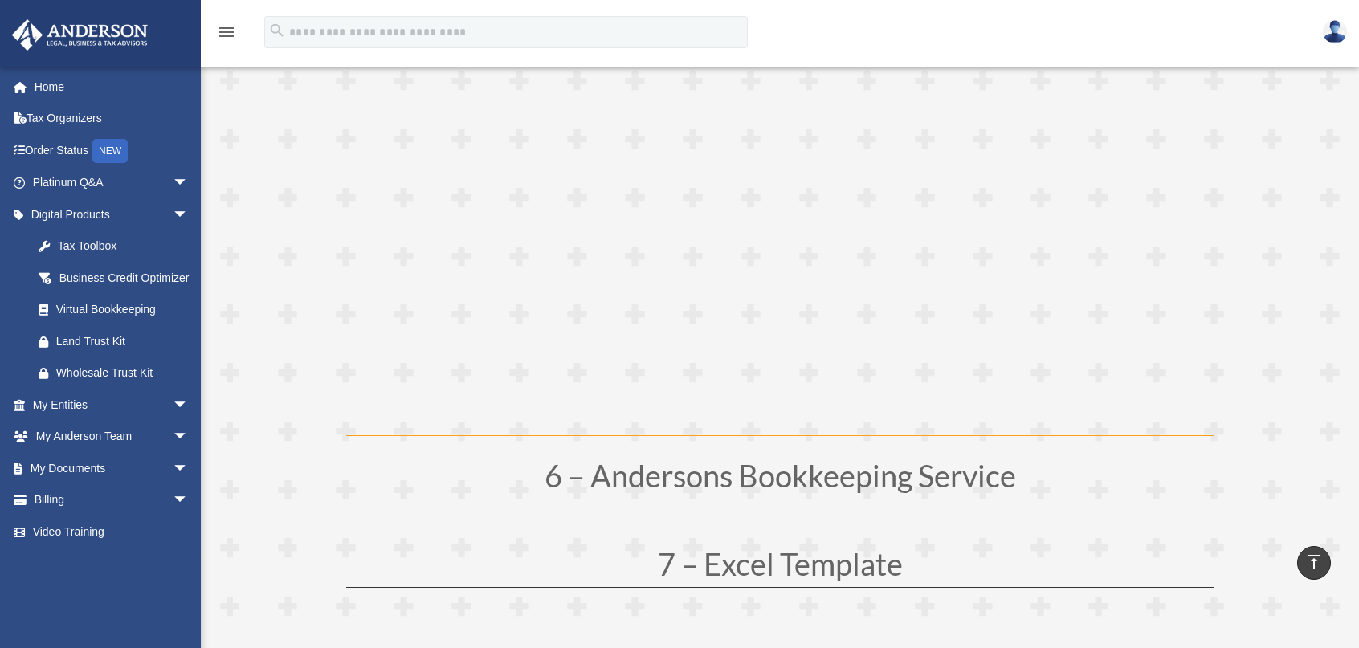
scroll to position [2731, 0]
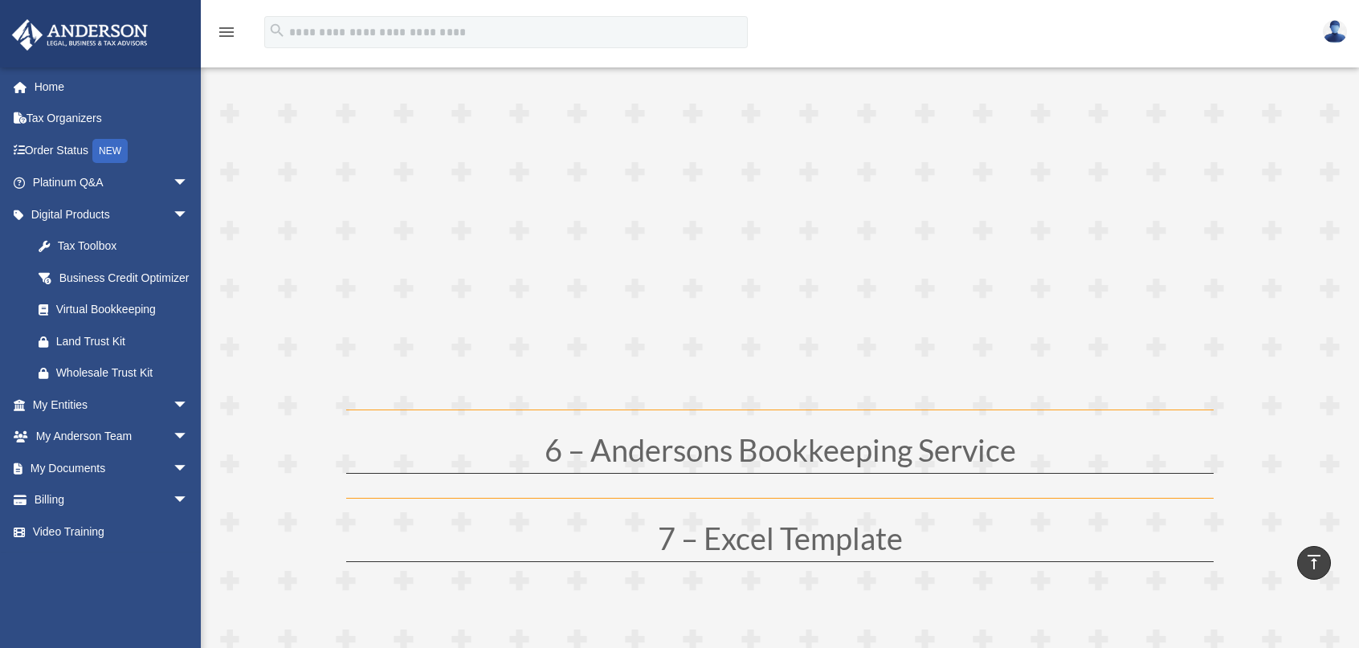
click at [782, 451] on h1 "6 – Andersons Bookkeeping Service" at bounding box center [779, 453] width 867 height 39
click at [848, 453] on h1 "6 – Andersons Bookkeeping Service" at bounding box center [779, 453] width 867 height 39
click at [556, 454] on h1 "6 – Andersons Bookkeeping Service" at bounding box center [779, 453] width 867 height 39
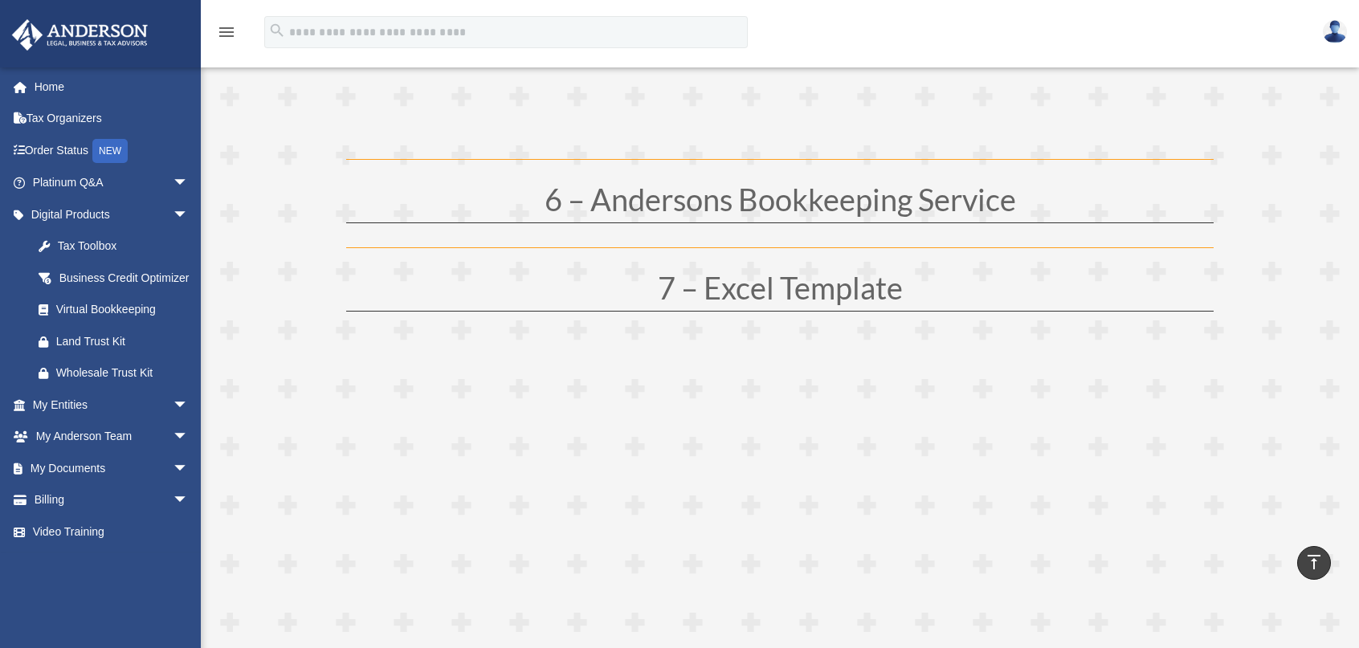
scroll to position [2972, 0]
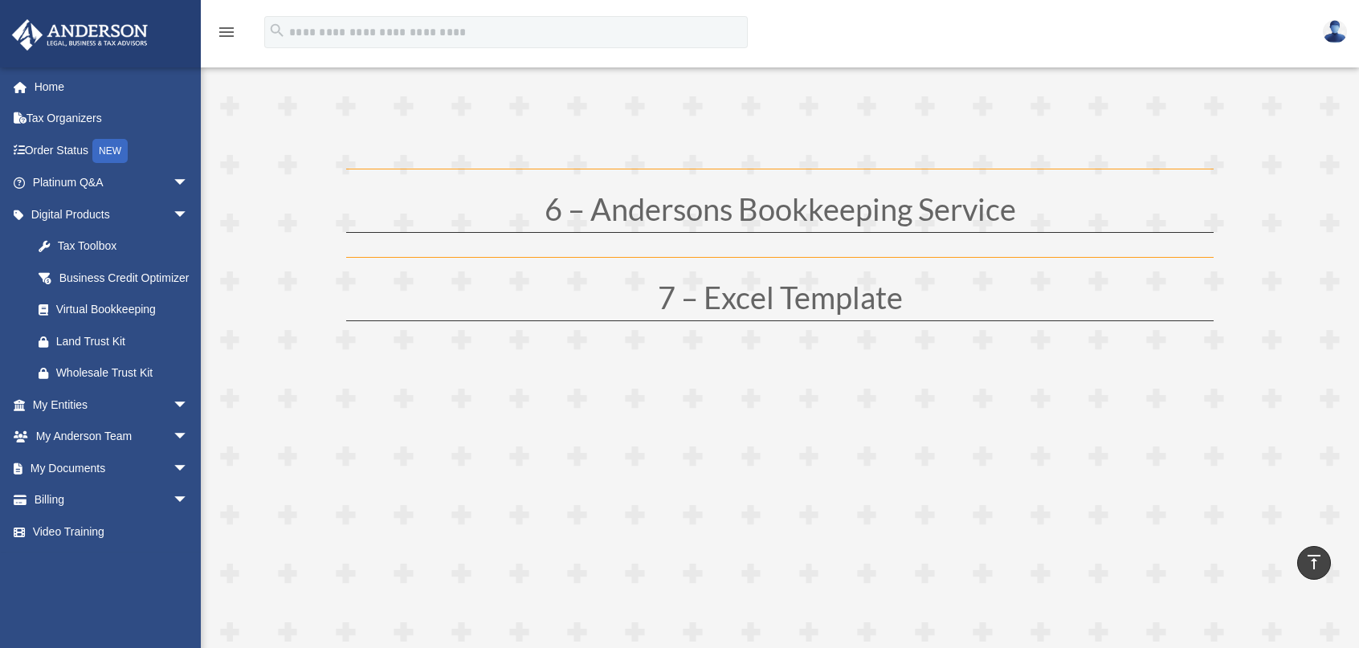
click at [671, 214] on h1 "6 – Andersons Bookkeeping Service" at bounding box center [779, 213] width 867 height 39
click at [582, 254] on div "6 – Andersons Bookkeeping Service" at bounding box center [779, 225] width 867 height 63
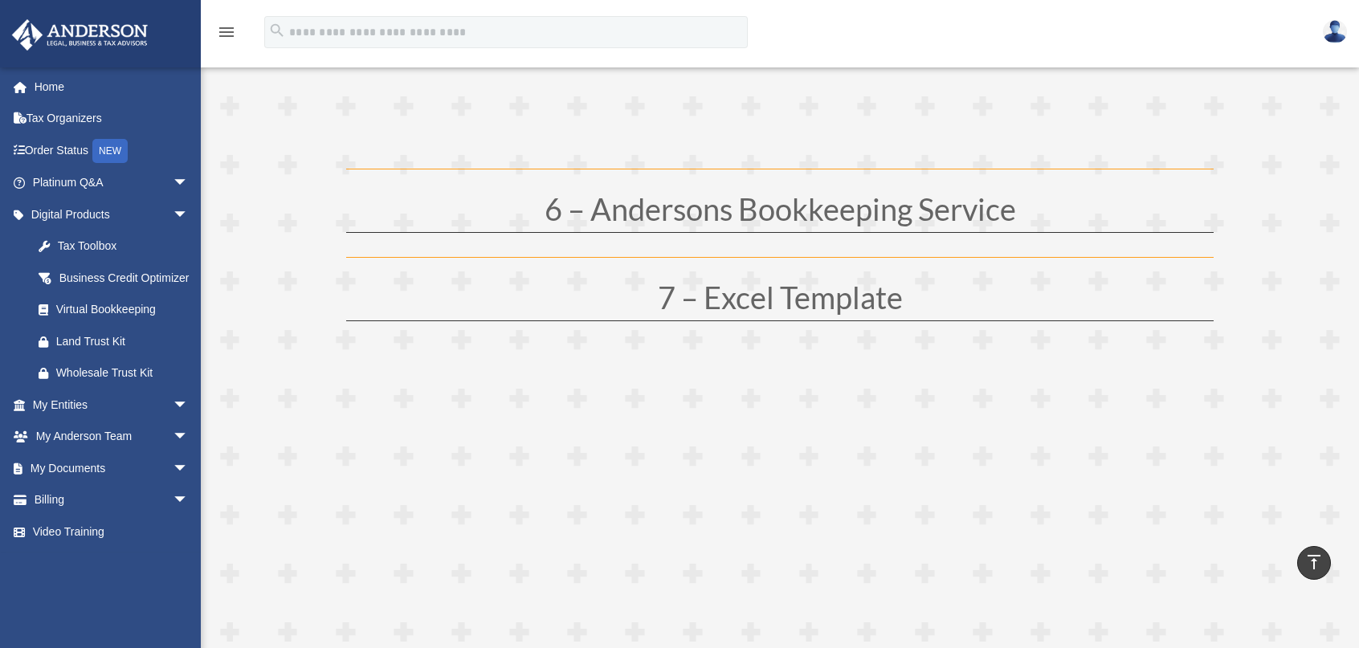
drag, startPoint x: 432, startPoint y: 304, endPoint x: 422, endPoint y: 301, distance: 10.7
click at [427, 304] on h1 "7 – Excel Template" at bounding box center [779, 301] width 867 height 39
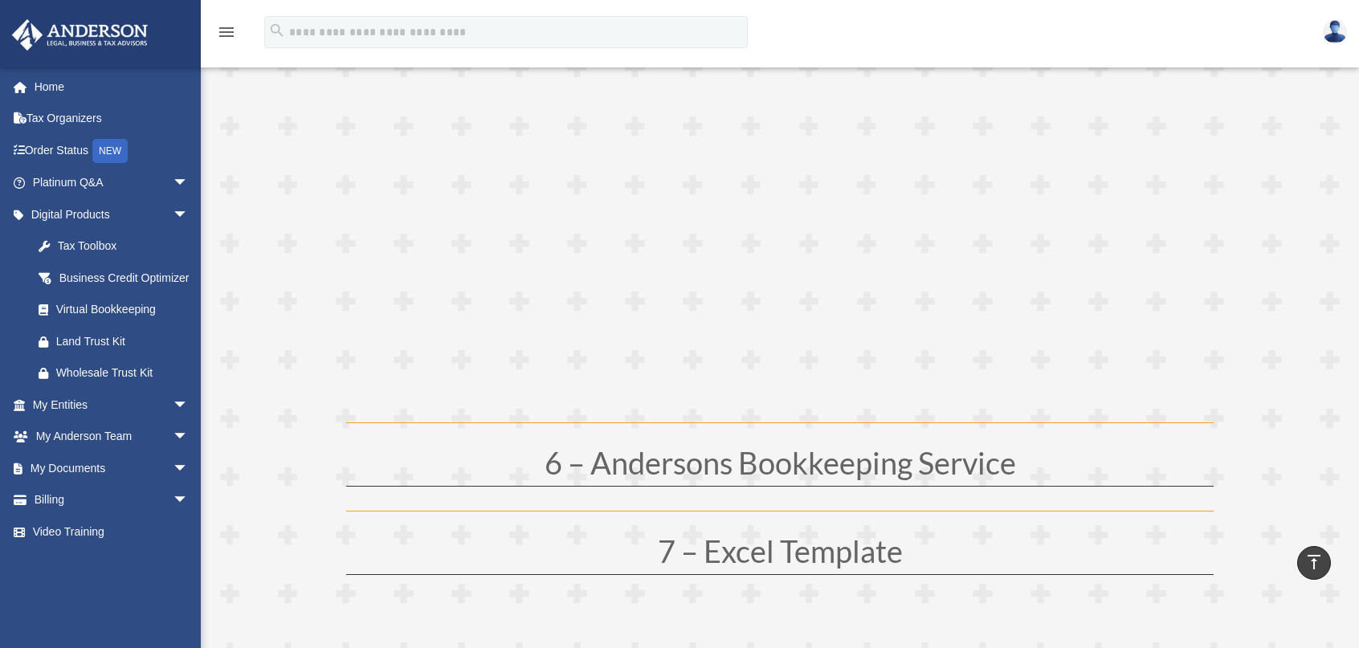
scroll to position [2731, 0]
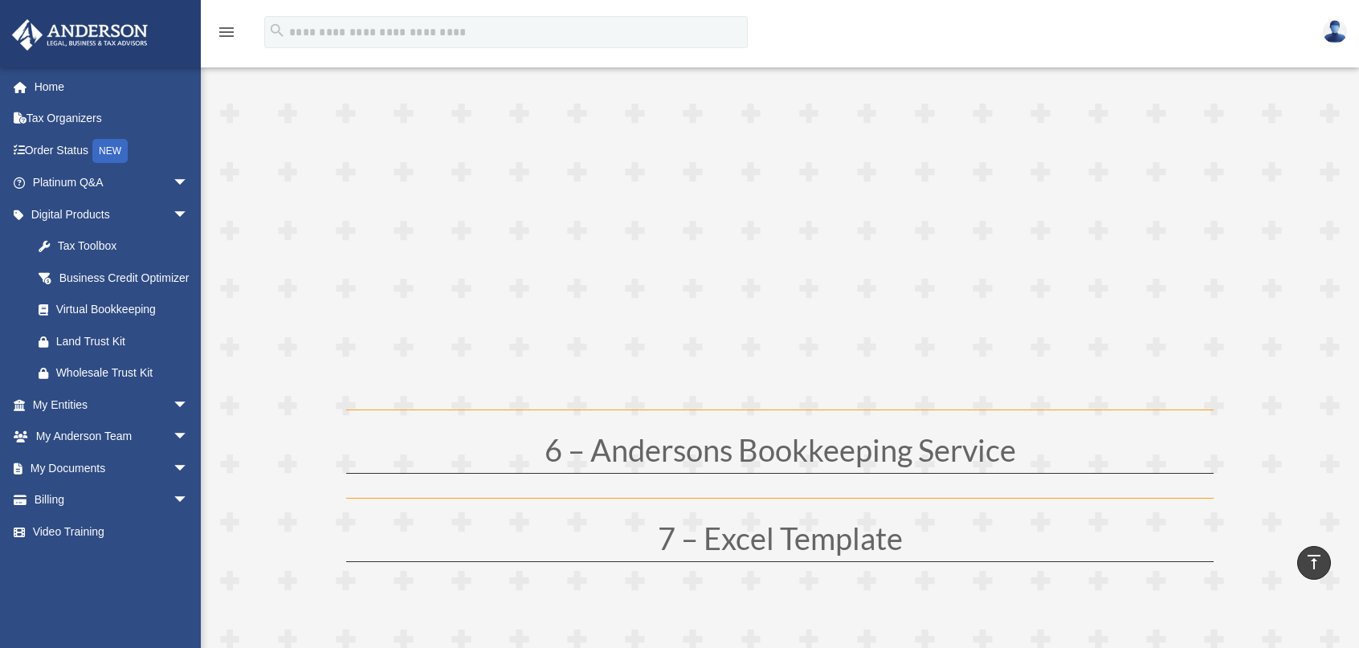
click at [646, 447] on h1 "6 – Andersons Bookkeeping Service" at bounding box center [779, 453] width 867 height 39
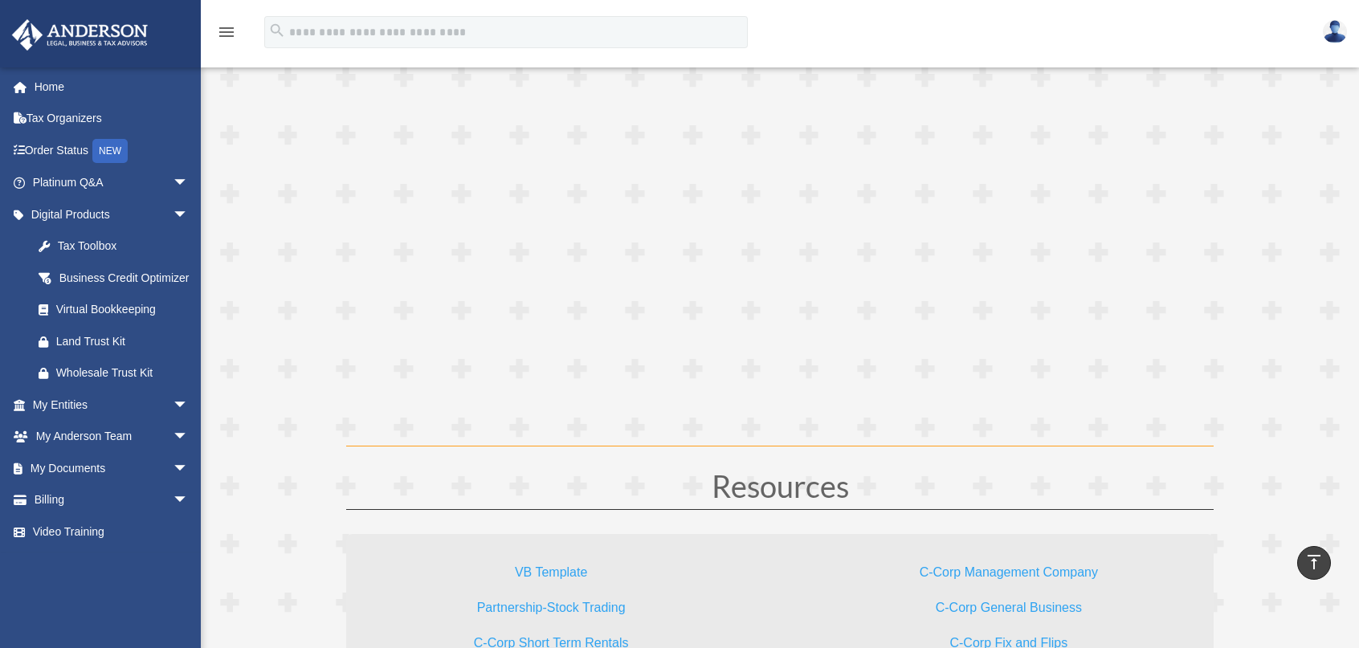
scroll to position [4016, 0]
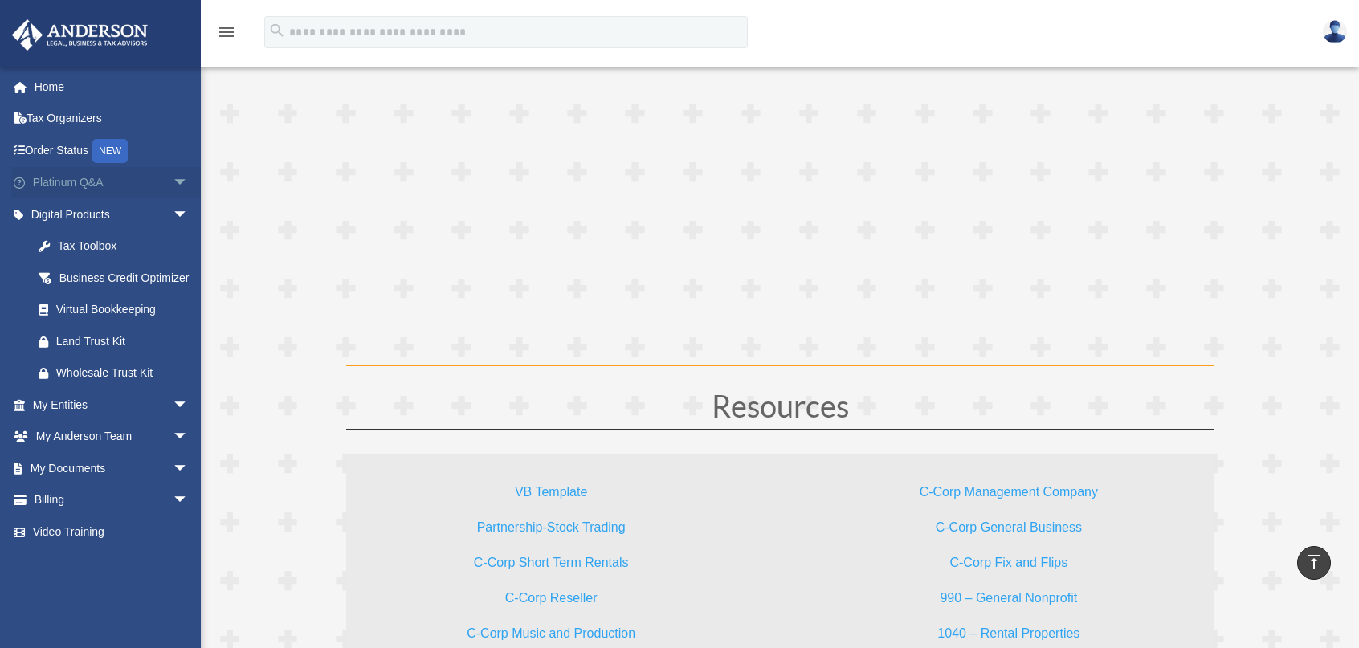
click at [173, 182] on span "arrow_drop_down" at bounding box center [189, 183] width 32 height 33
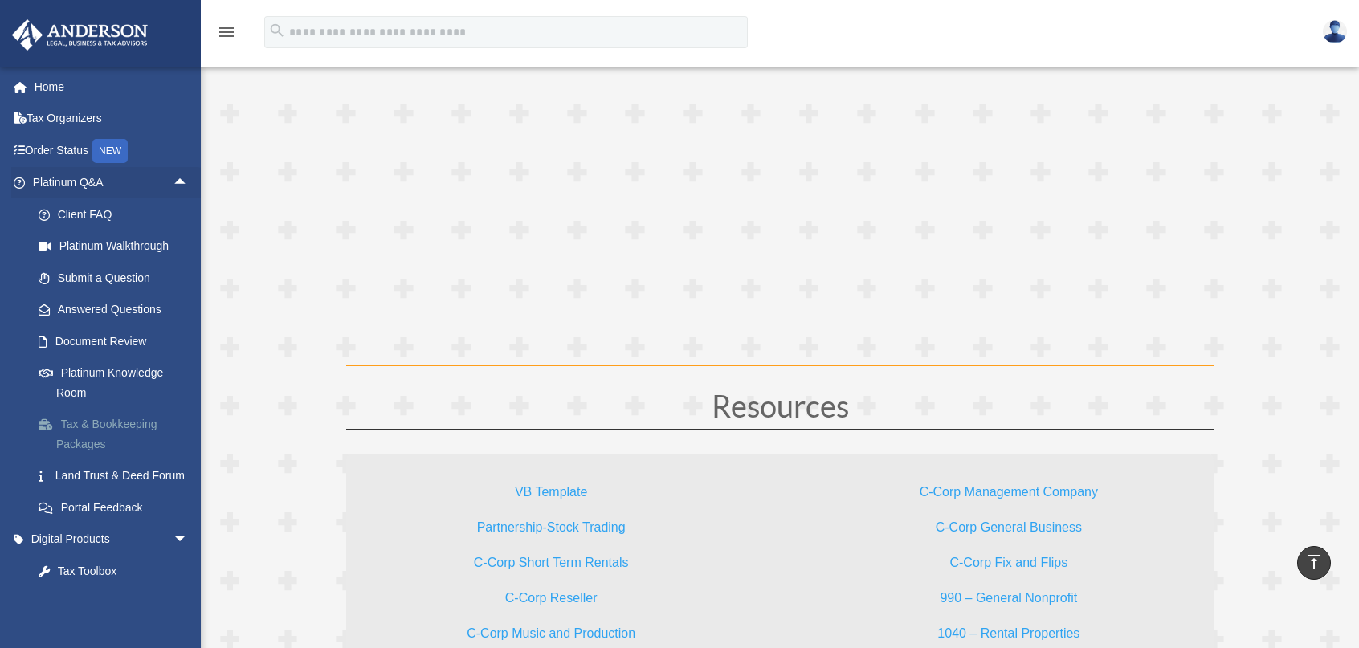
click at [79, 425] on link "Tax & Bookkeeping Packages" at bounding box center [117, 434] width 190 height 51
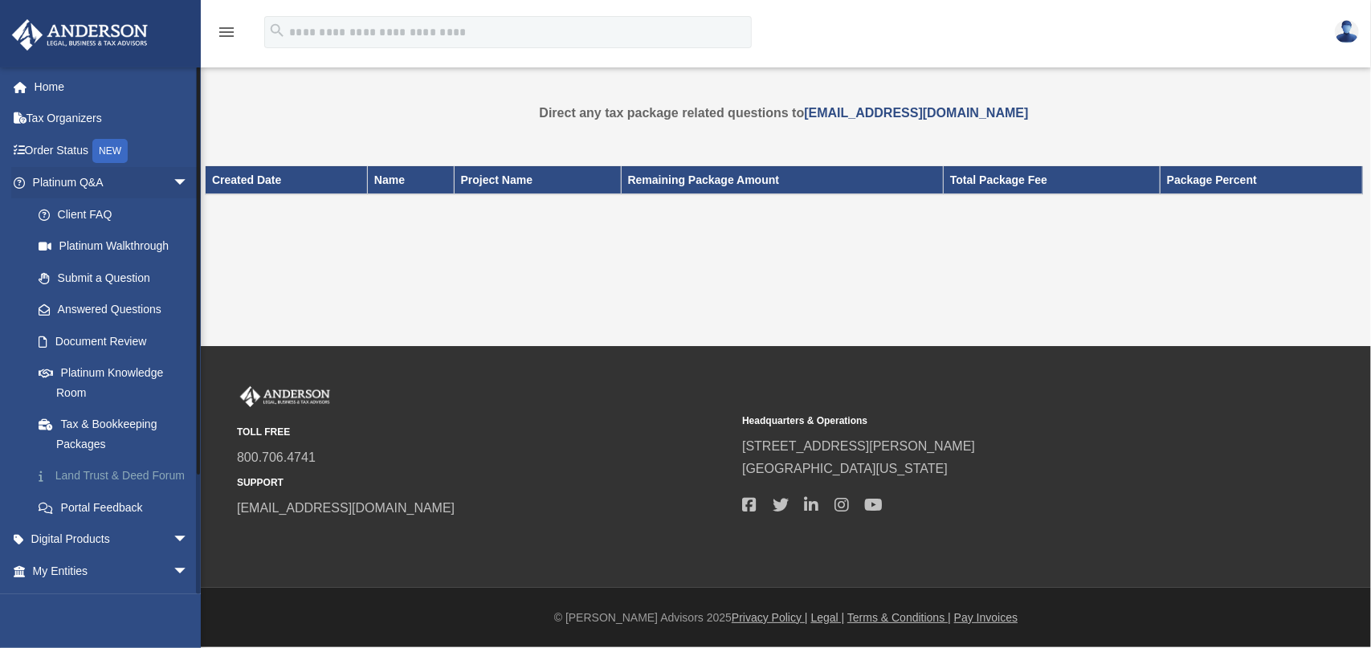
click at [84, 471] on link "Land Trust & Deed Forum" at bounding box center [117, 476] width 190 height 32
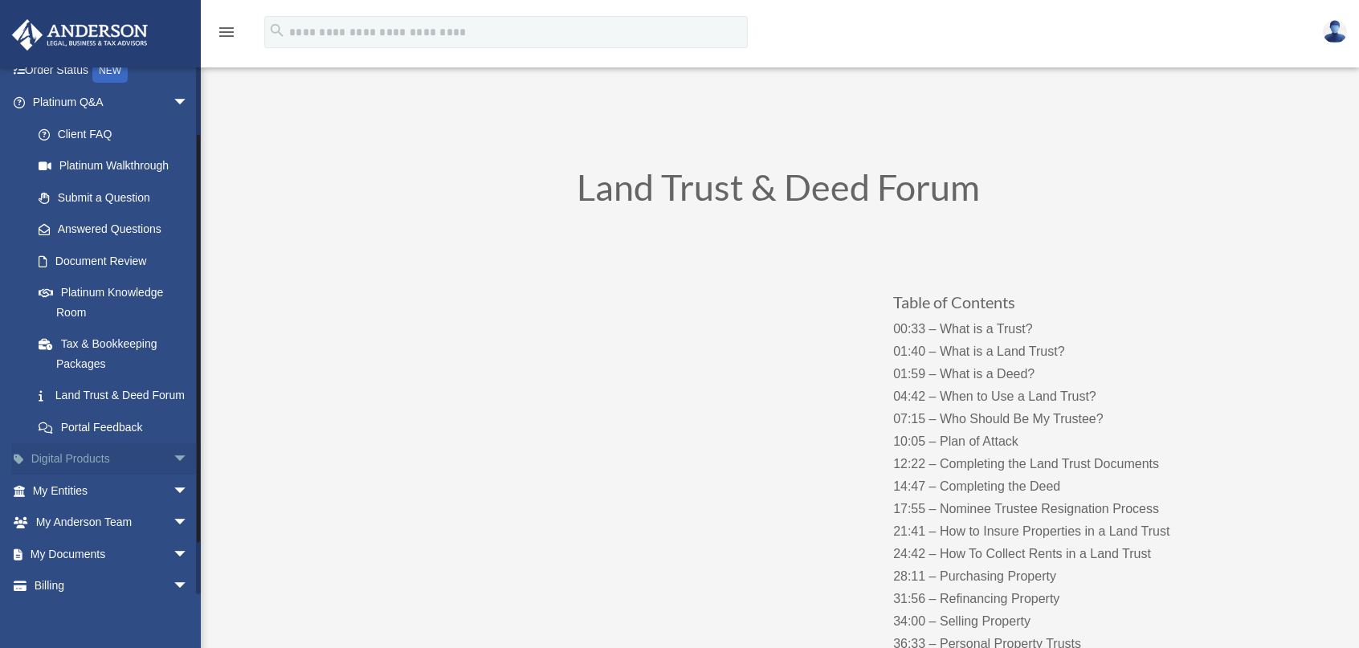
scroll to position [142, 0]
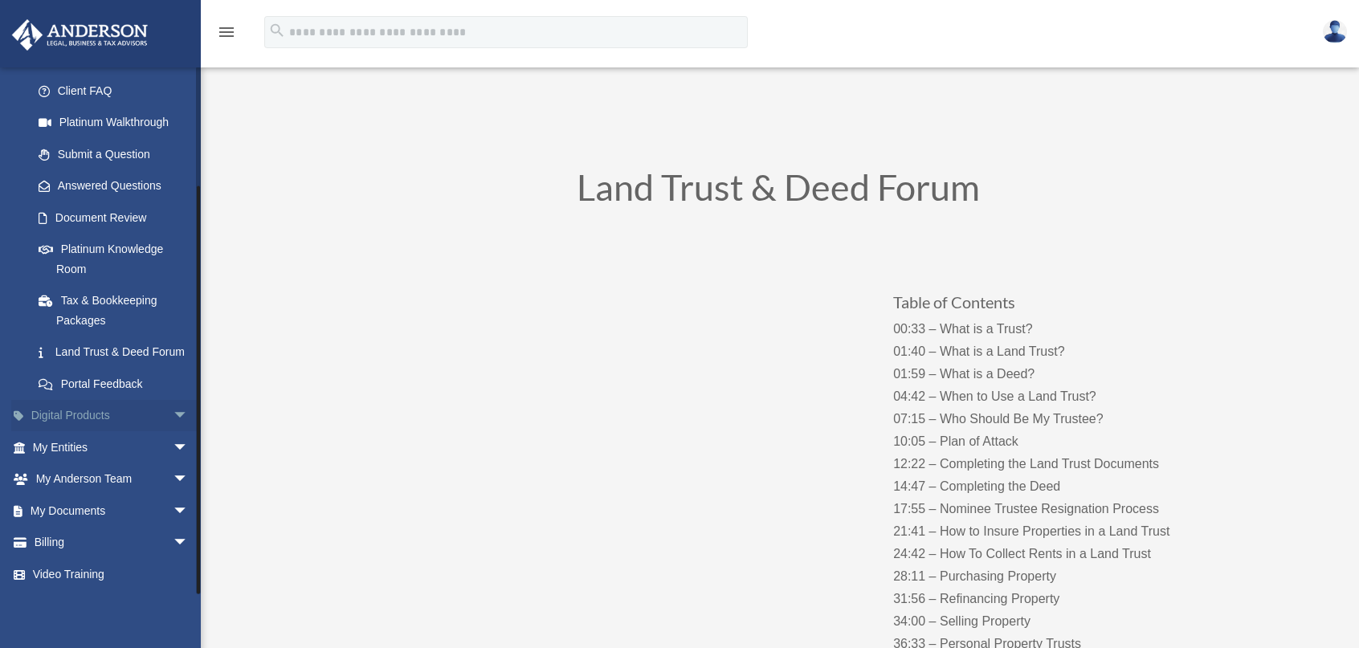
click at [173, 414] on span "arrow_drop_down" at bounding box center [189, 416] width 32 height 33
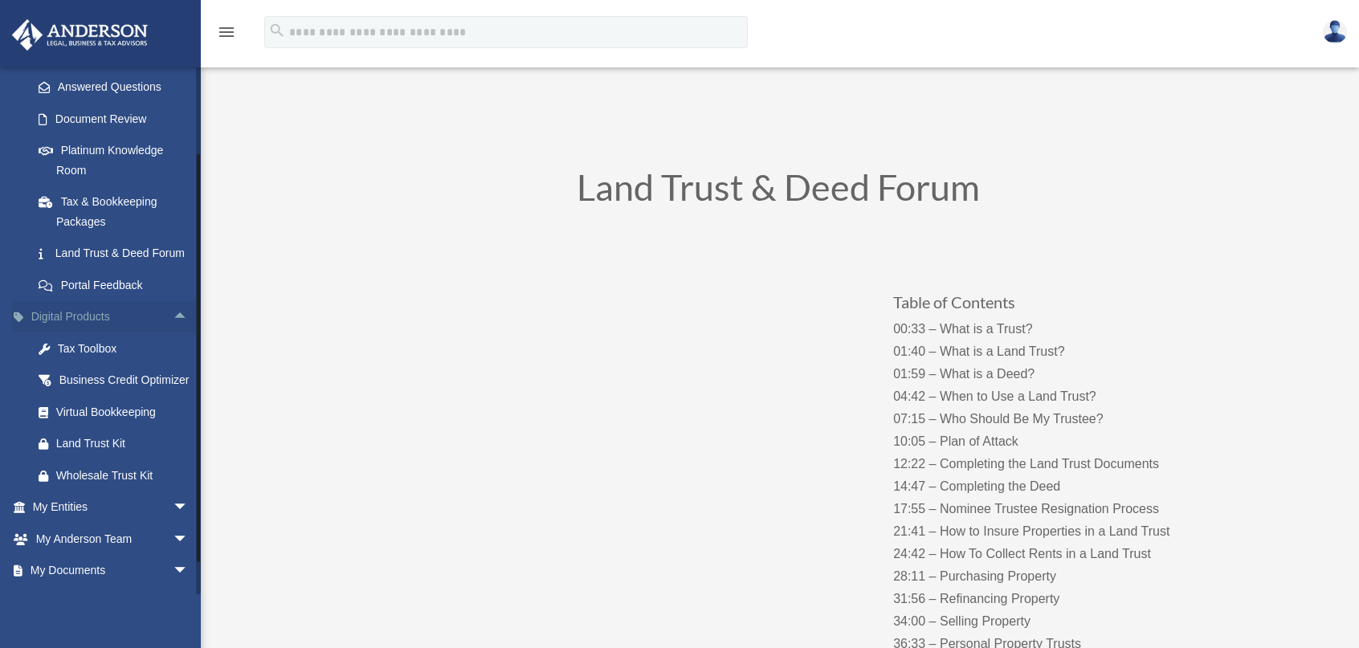
scroll to position [303, 0]
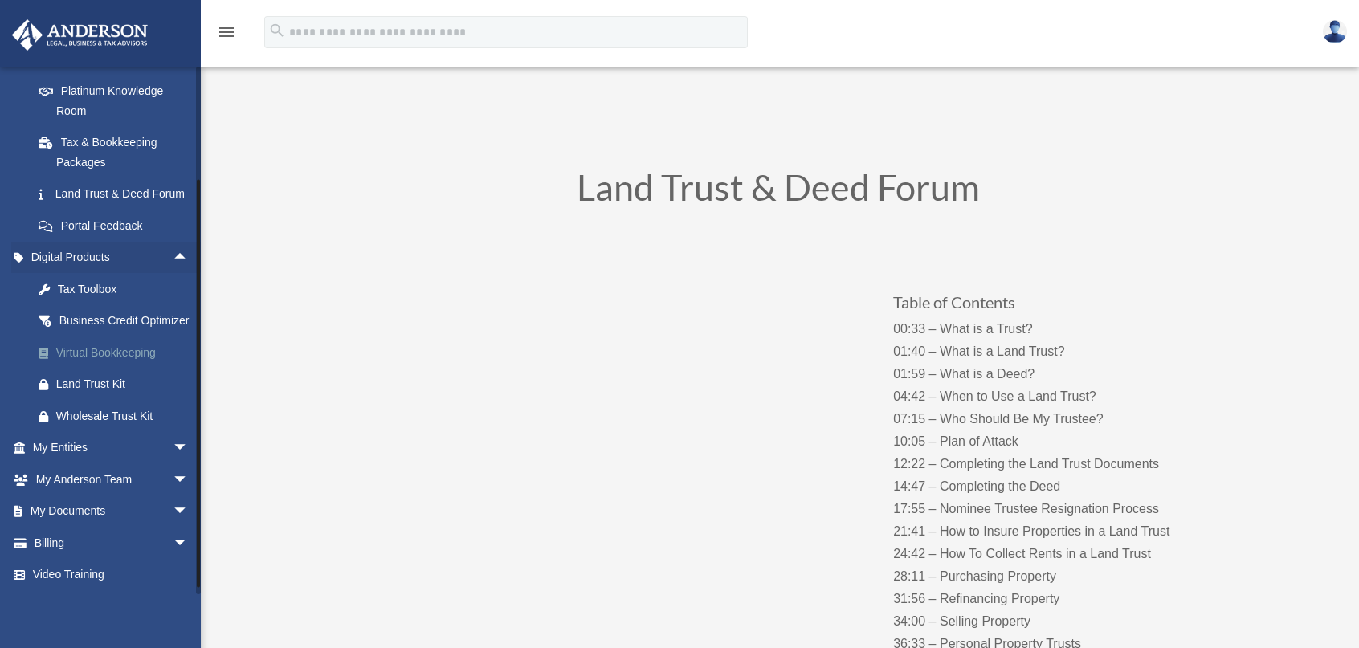
click at [146, 363] on div "Virtual Bookkeeping" at bounding box center [124, 353] width 137 height 20
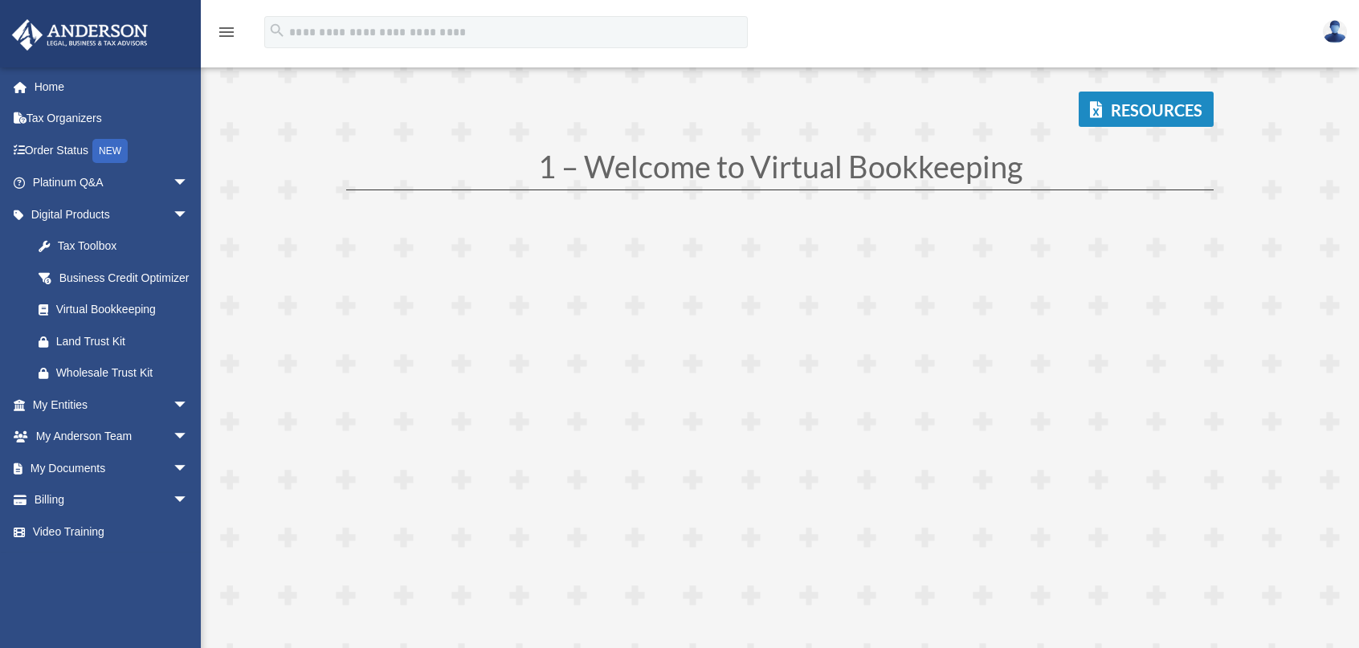
scroll to position [161, 0]
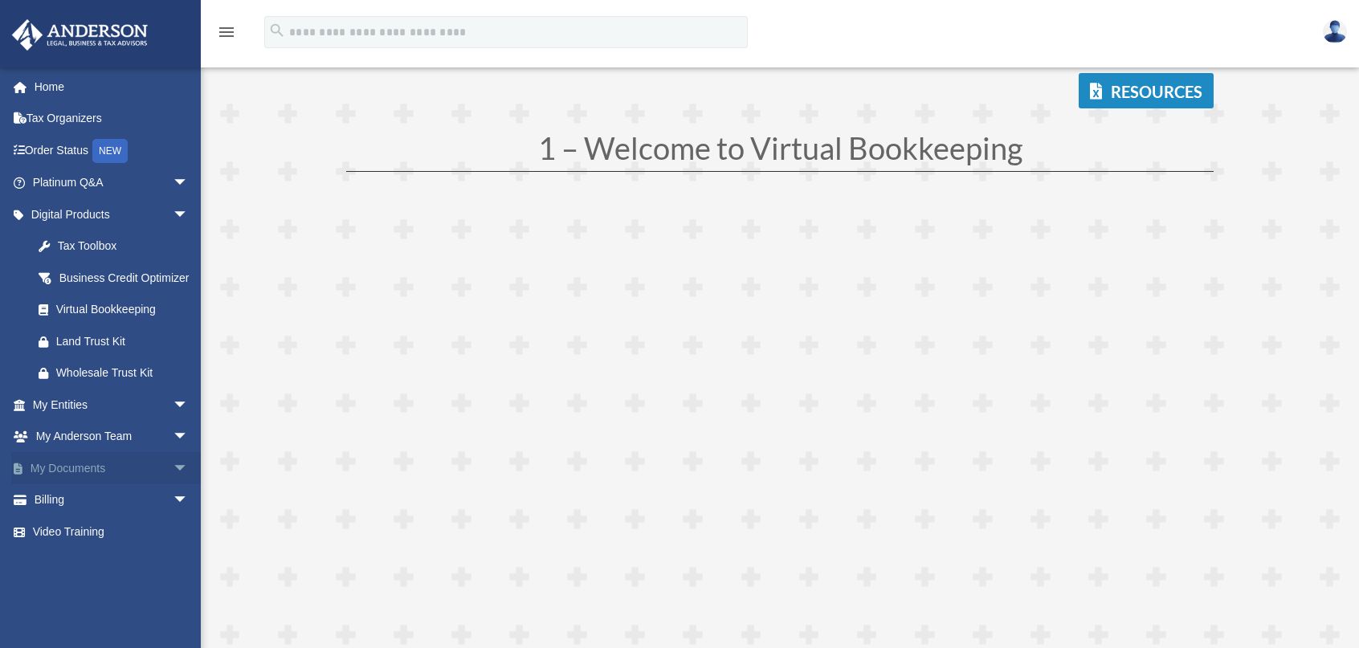
click at [173, 485] on span "arrow_drop_down" at bounding box center [189, 468] width 32 height 33
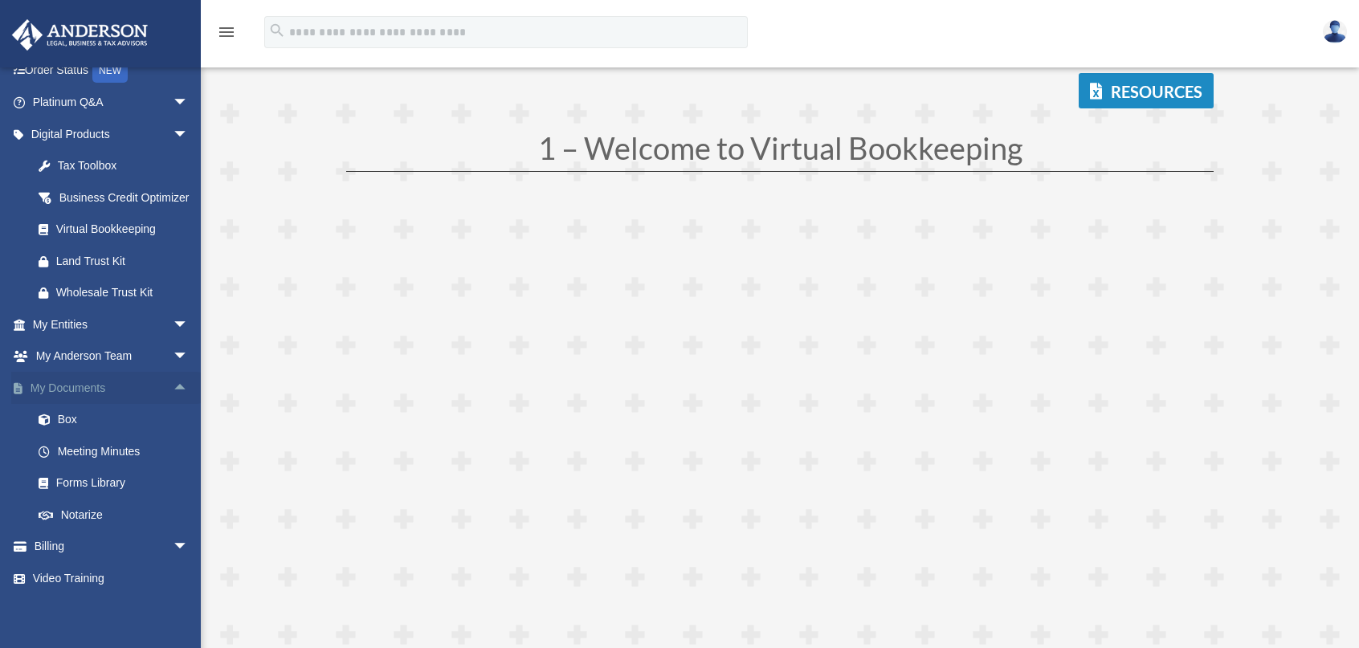
scroll to position [103, 0]
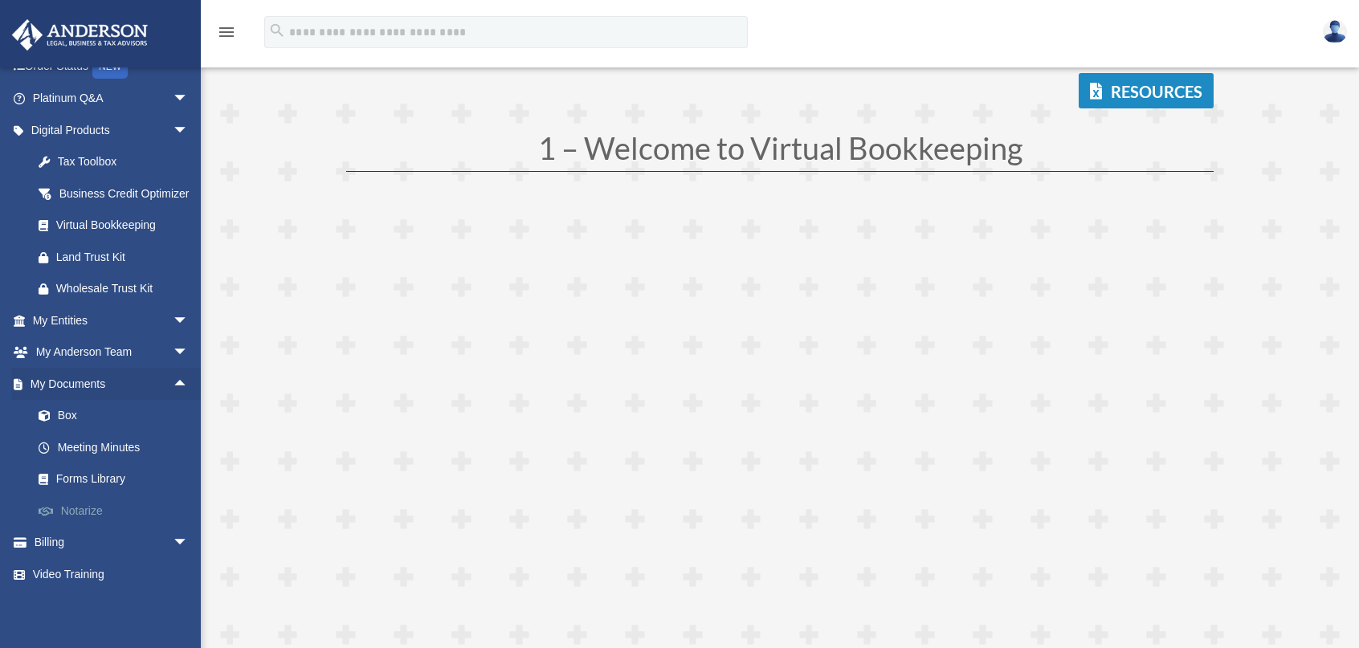
click at [94, 513] on link "Notarize" at bounding box center [117, 511] width 190 height 32
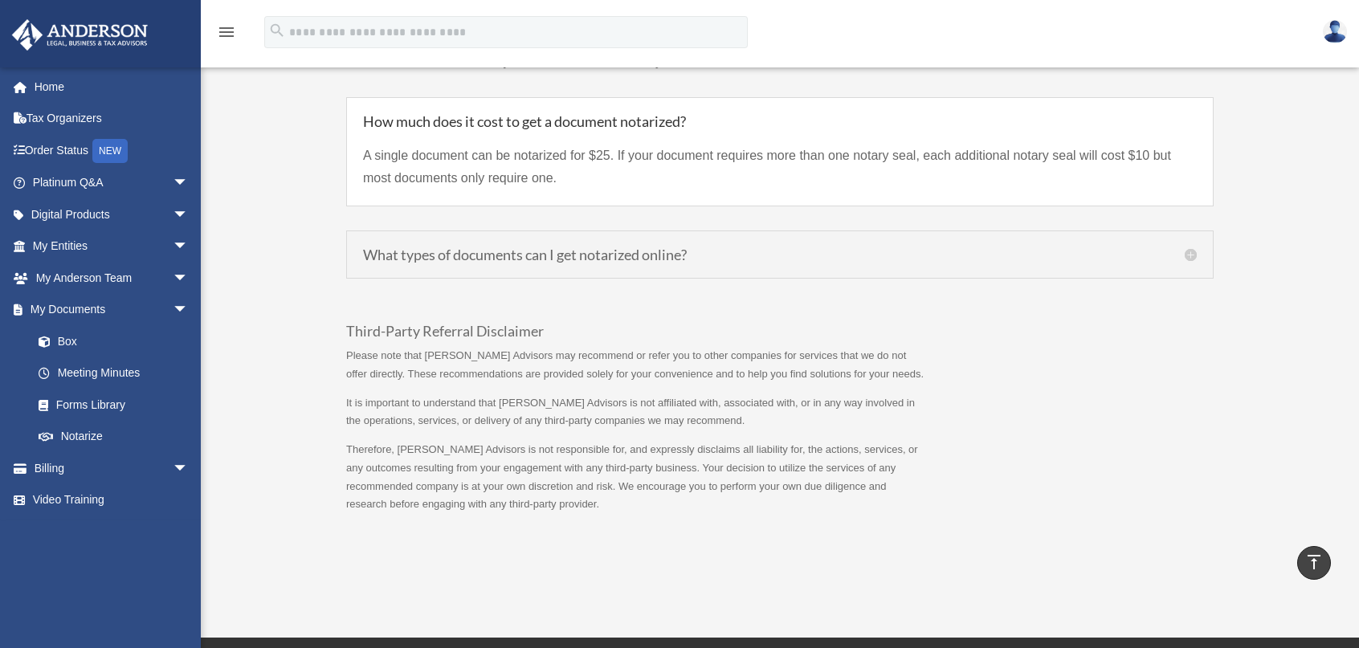
scroll to position [1365, 0]
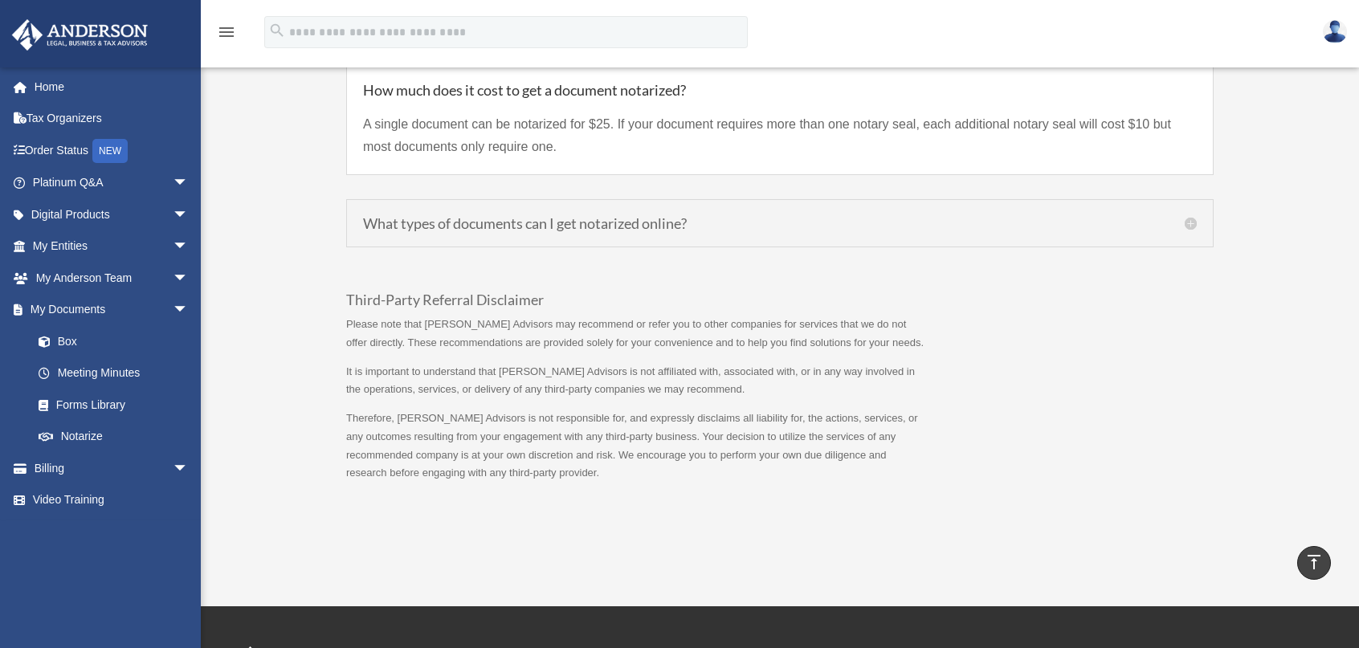
click at [669, 230] on h5 "What types of documents can I get notarized online?" at bounding box center [780, 223] width 834 height 14
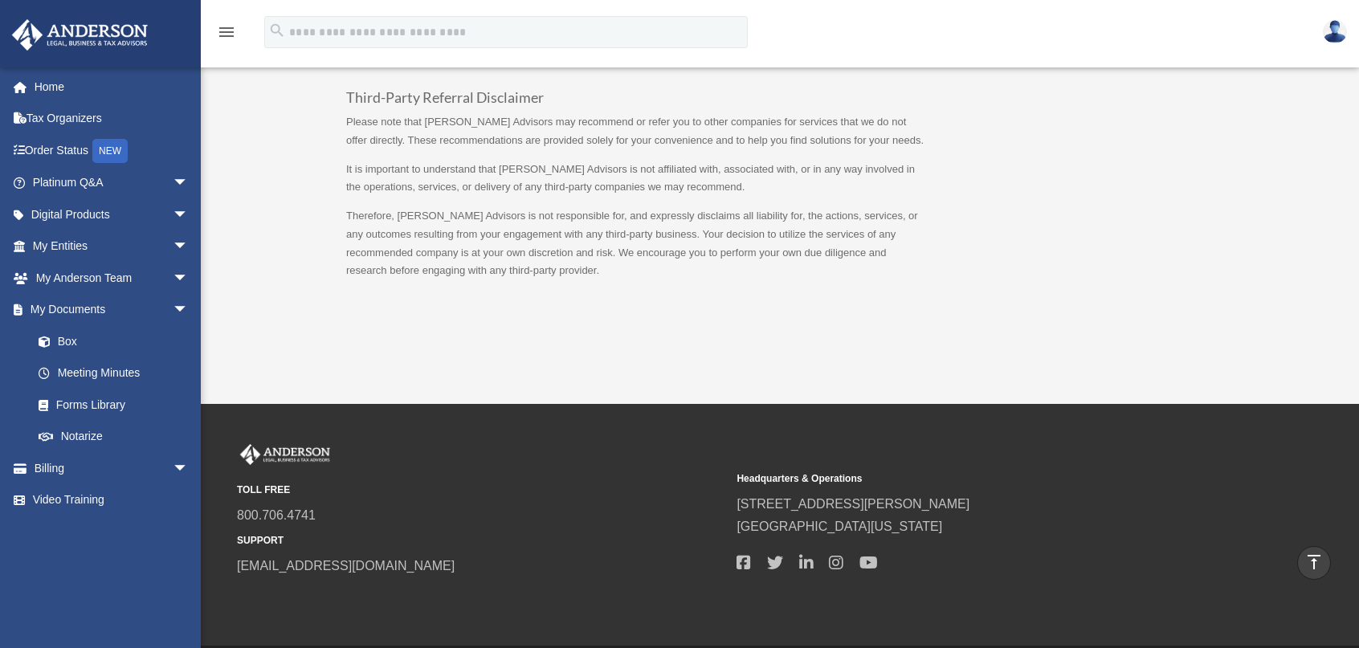
scroll to position [1847, 0]
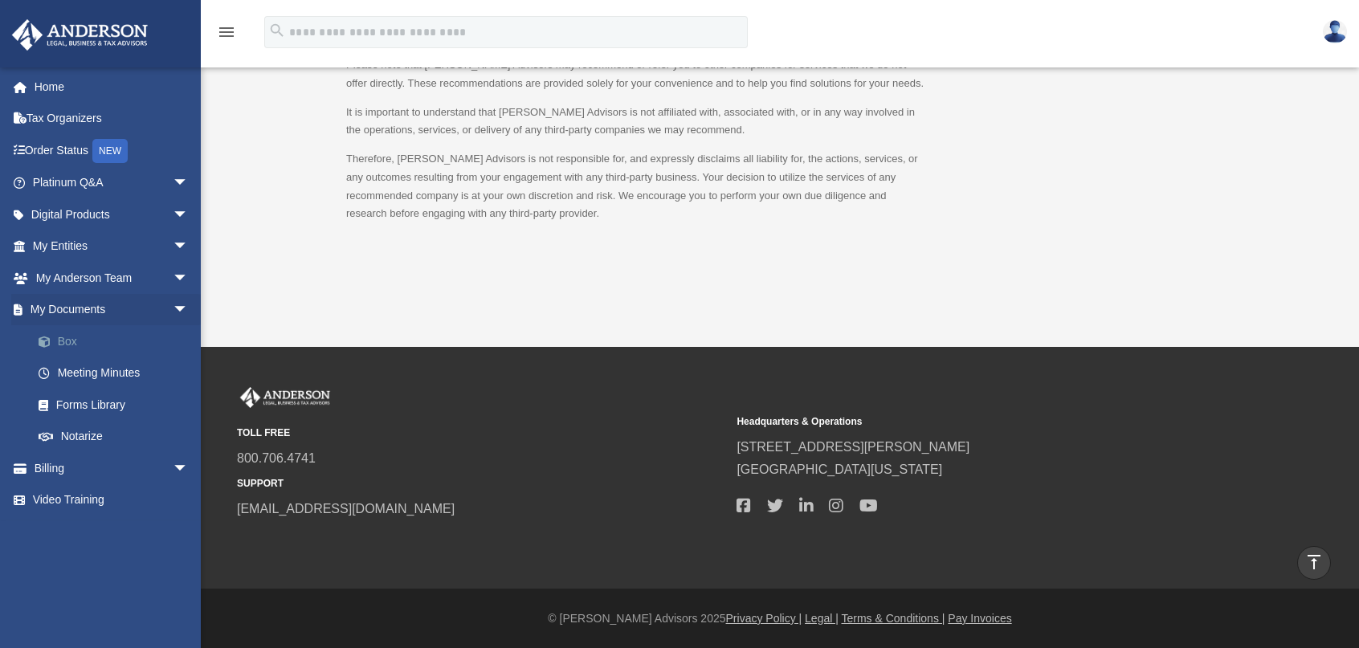
click at [66, 342] on link "Box" at bounding box center [117, 341] width 190 height 32
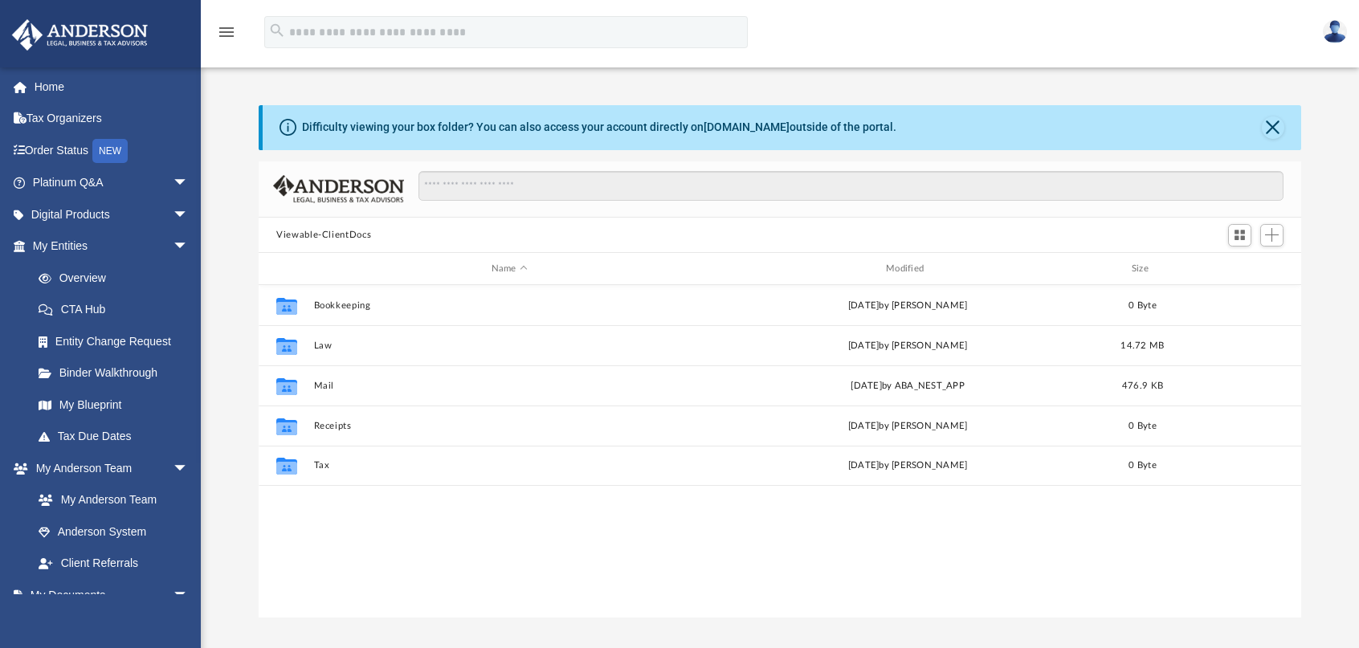
scroll to position [353, 1030]
click at [131, 376] on link "Binder Walkthrough" at bounding box center [117, 373] width 190 height 32
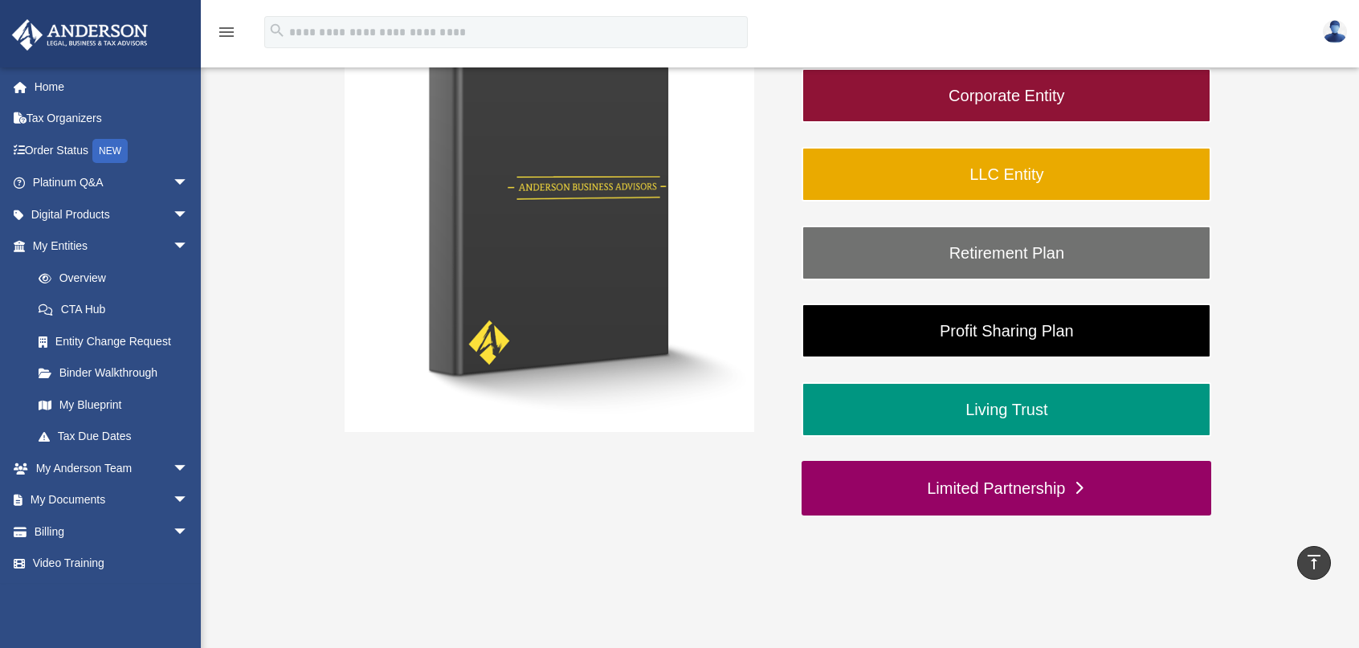
scroll to position [321, 0]
click at [993, 496] on link "Limited Partnership" at bounding box center [1007, 488] width 410 height 55
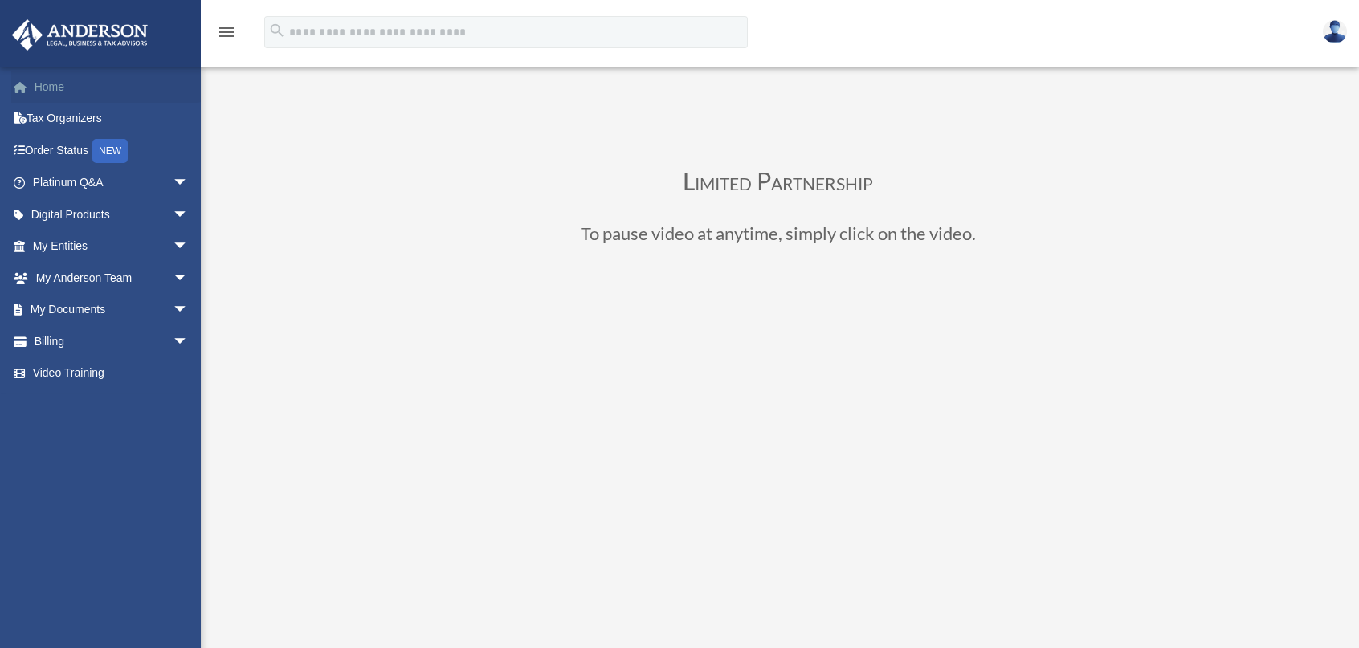
click at [55, 85] on link "Home" at bounding box center [112, 87] width 202 height 32
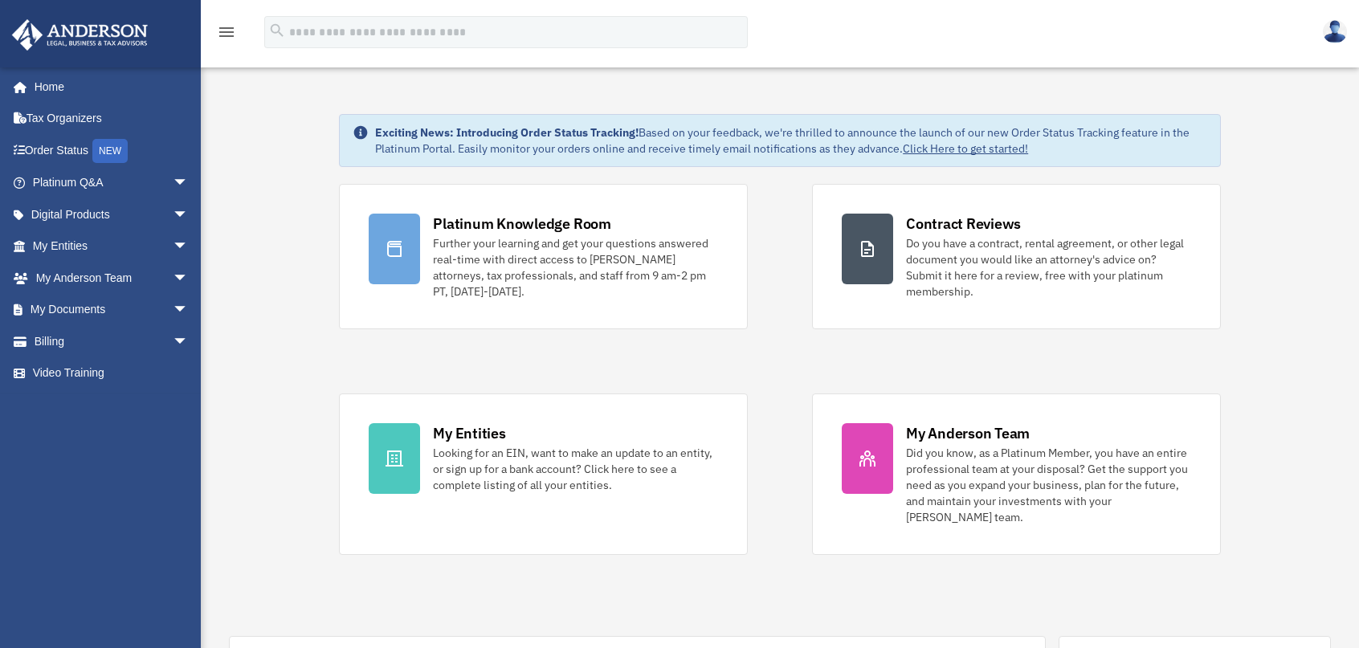
click at [1336, 33] on img at bounding box center [1335, 31] width 24 height 23
click at [1033, 110] on link "Logout" at bounding box center [1094, 107] width 161 height 33
